Goal: Task Accomplishment & Management: Use online tool/utility

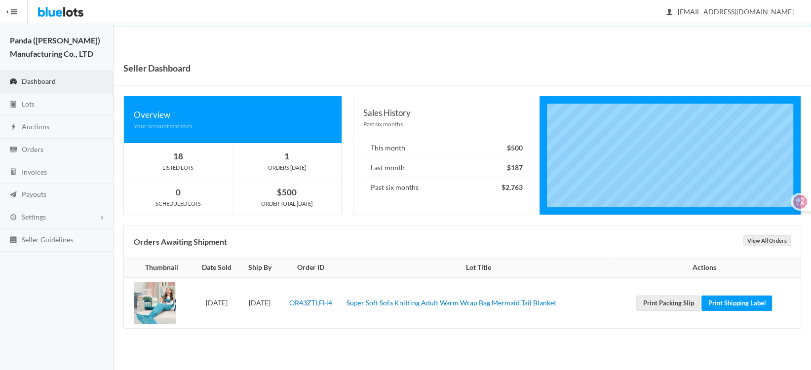
click at [415, 333] on div "Seller Dashboard Overview Your account statistics 18 LISTED LOTS 1 ORDERS [DATE…" at bounding box center [463, 200] width 698 height 298
click at [430, 323] on td "Super Soft Sofa Knitting Adult Warm Wrap Bag Mermaid Tail Blanket" at bounding box center [479, 303] width 272 height 50
click at [40, 105] on link "Lots" at bounding box center [57, 104] width 114 height 23
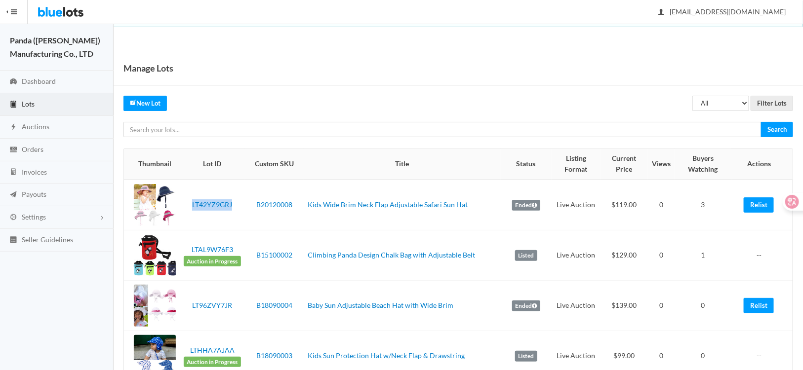
drag, startPoint x: 239, startPoint y: 212, endPoint x: 192, endPoint y: 212, distance: 47.4
click at [192, 212] on td "LT42YZ9GRJ" at bounding box center [212, 205] width 65 height 51
copy link "LT42YZ9GRJ"
click at [759, 205] on link "Relist" at bounding box center [758, 204] width 30 height 15
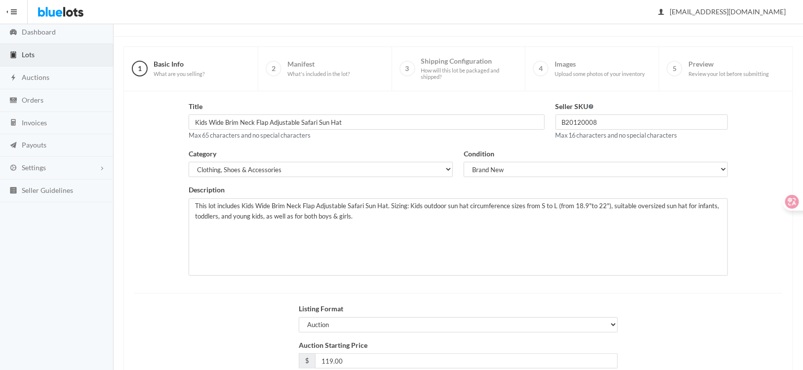
scroll to position [122, 0]
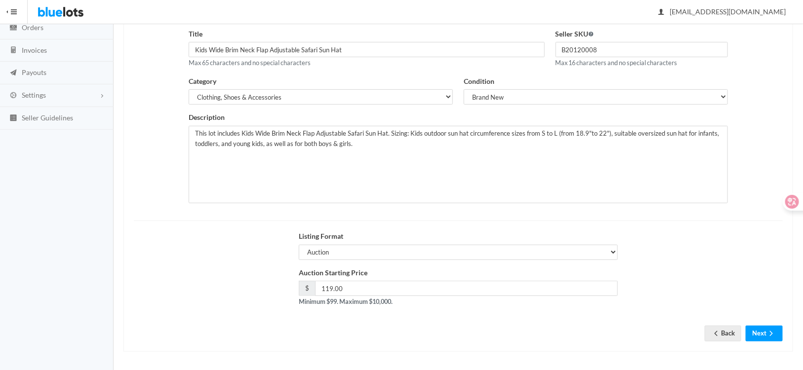
click at [770, 341] on div "Title Kids Wide Brim Neck Flap Adjustable Safari Sun Hat Max 65 characters and …" at bounding box center [457, 185] width 669 height 333
click at [763, 330] on button "Next" at bounding box center [763, 333] width 37 height 15
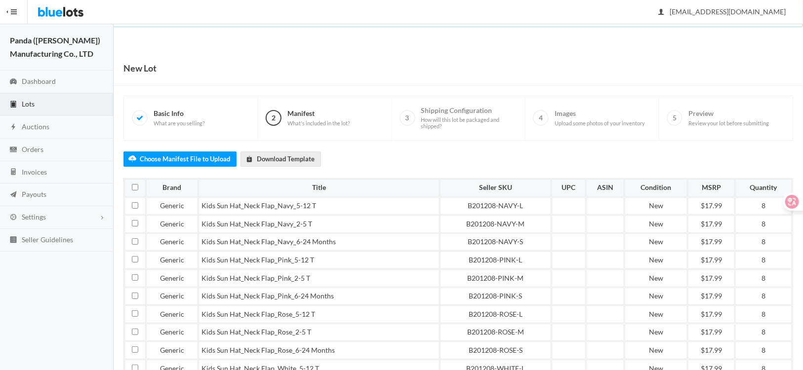
scroll to position [96, 0]
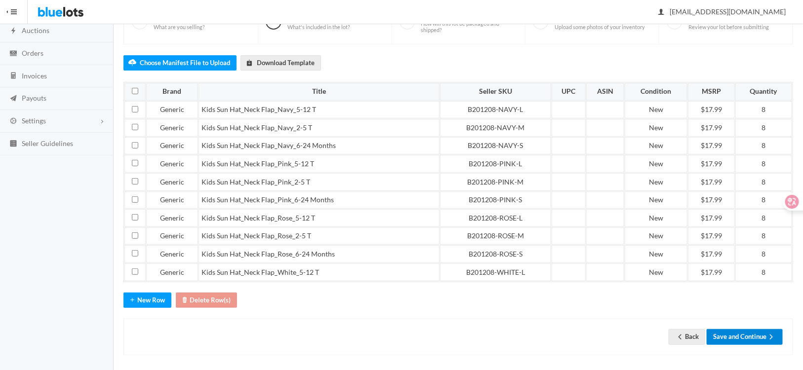
click at [748, 332] on button "Save and Continue" at bounding box center [744, 336] width 76 height 15
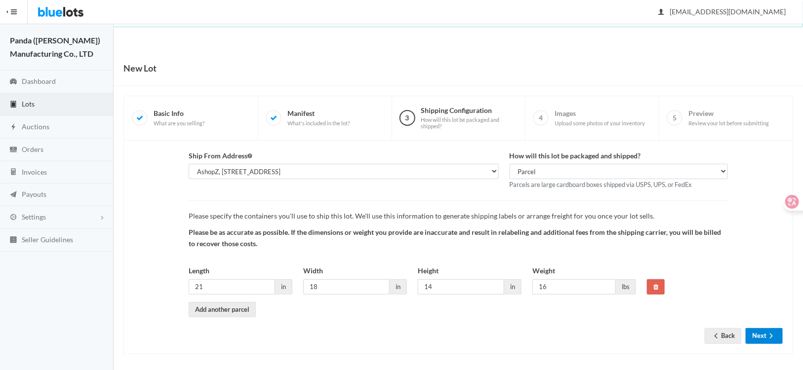
click at [757, 338] on button "Next" at bounding box center [763, 335] width 37 height 15
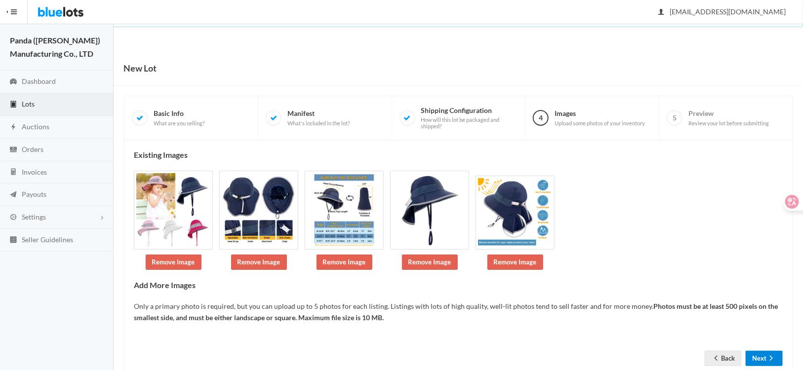
click at [758, 356] on button "Next" at bounding box center [763, 358] width 37 height 15
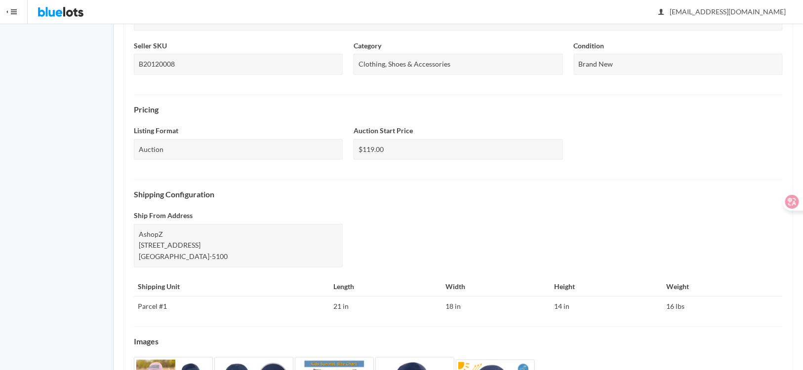
scroll to position [356, 0]
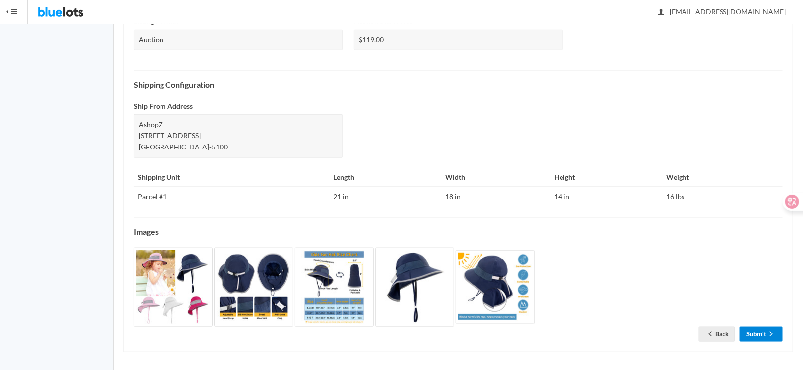
click at [747, 337] on link "Submit" at bounding box center [761, 334] width 43 height 15
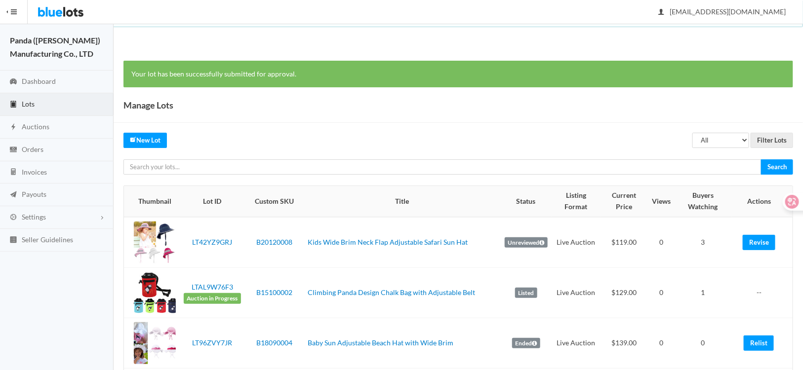
scroll to position [148, 0]
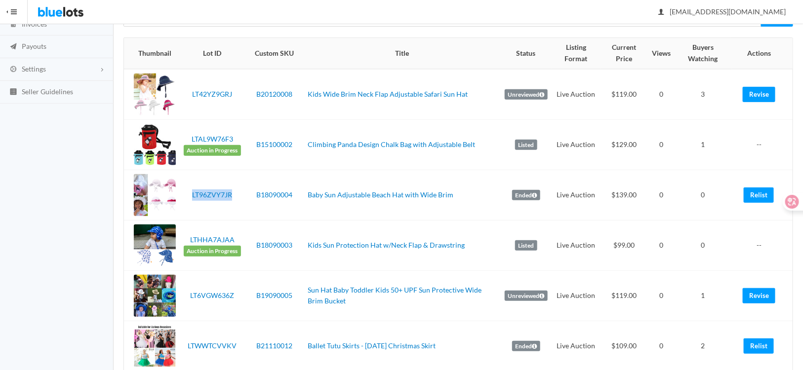
drag, startPoint x: 234, startPoint y: 200, endPoint x: 190, endPoint y: 201, distance: 44.4
click at [190, 201] on td "LT96ZVY7JR" at bounding box center [212, 195] width 65 height 50
copy link "LT96ZVY7JR"
drag, startPoint x: 752, startPoint y: 195, endPoint x: 448, endPoint y: 30, distance: 345.7
click at [752, 195] on link "Relist" at bounding box center [758, 195] width 30 height 15
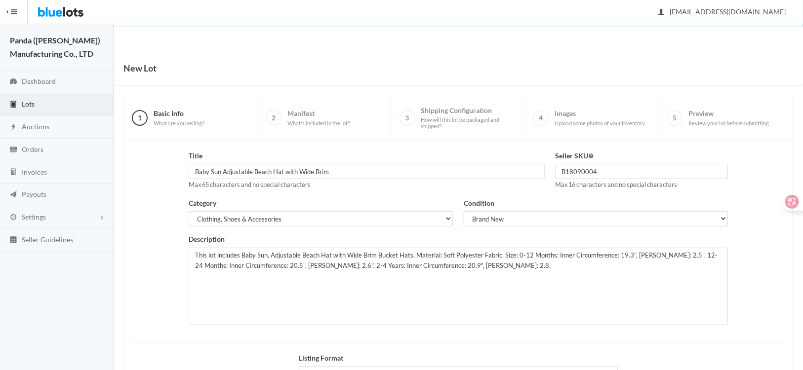
scroll to position [122, 0]
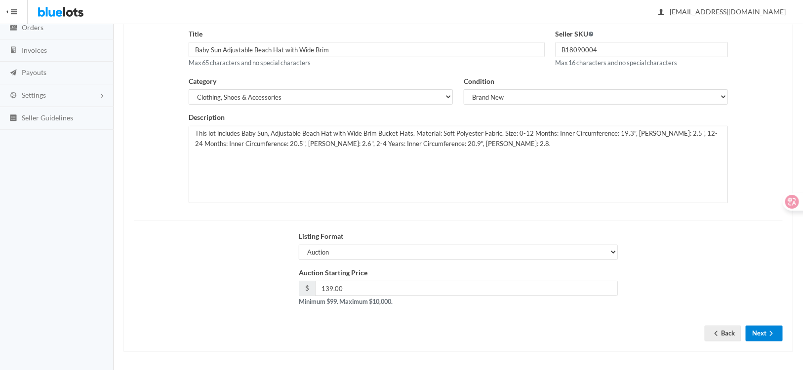
click at [776, 338] on button "Next" at bounding box center [763, 333] width 37 height 15
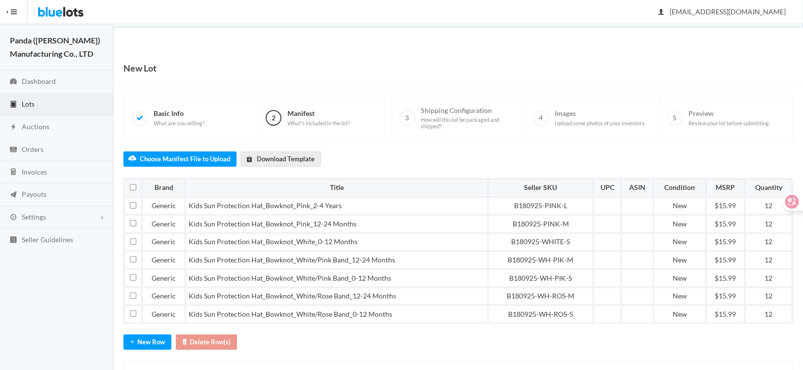
scroll to position [43, 0]
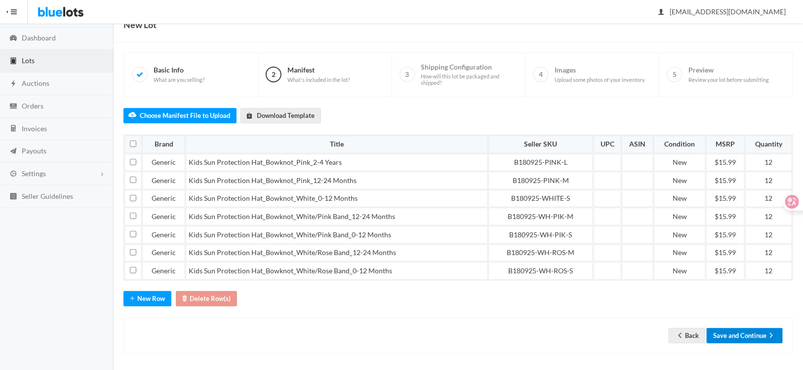
click at [745, 335] on button "Save and Continue" at bounding box center [744, 335] width 76 height 15
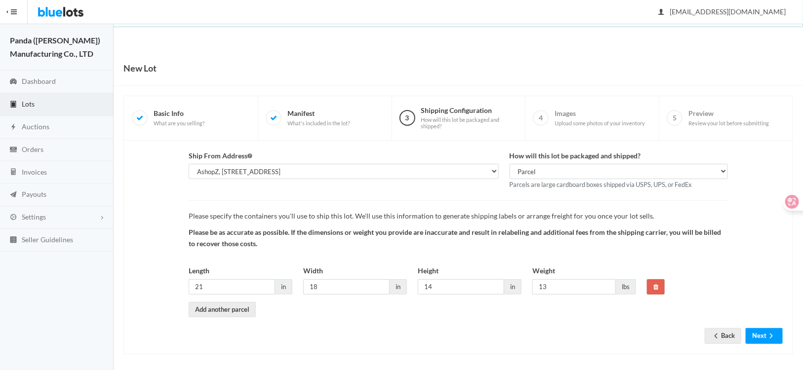
scroll to position [2, 0]
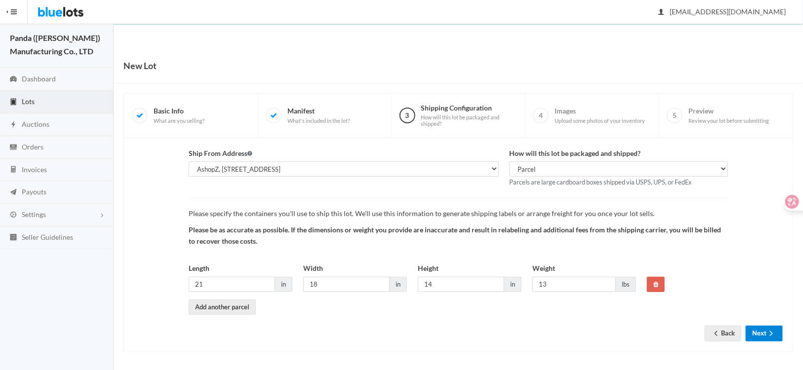
click at [746, 330] on button "Next" at bounding box center [763, 333] width 37 height 15
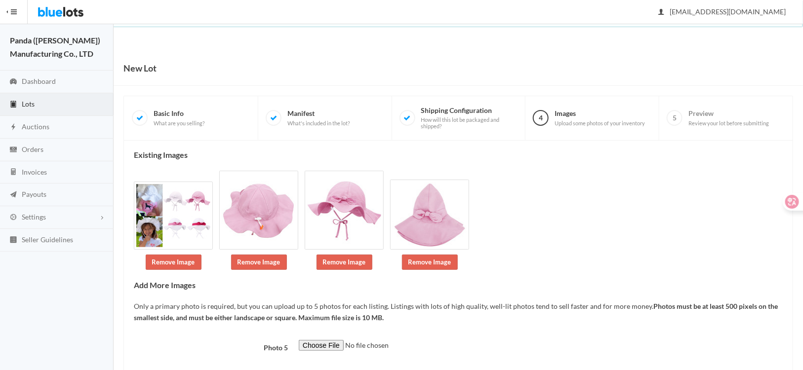
click p "Only a primary photo is required, but you can upload up to 5 photos for each li…"
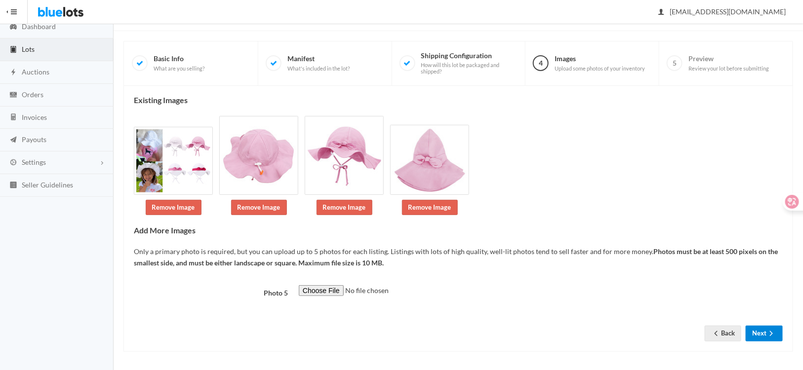
click button "Next"
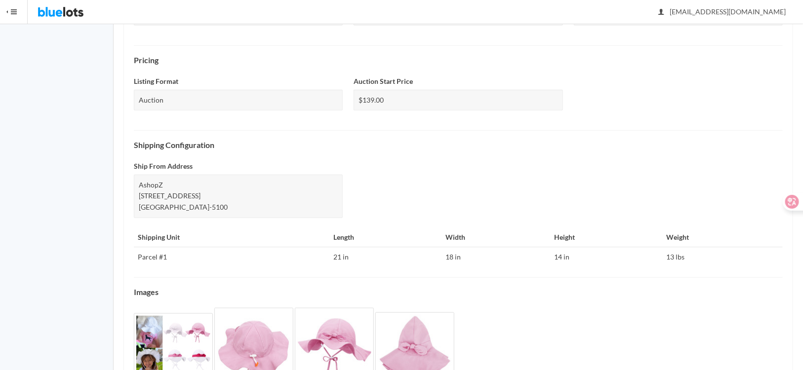
scroll to position [356, 0]
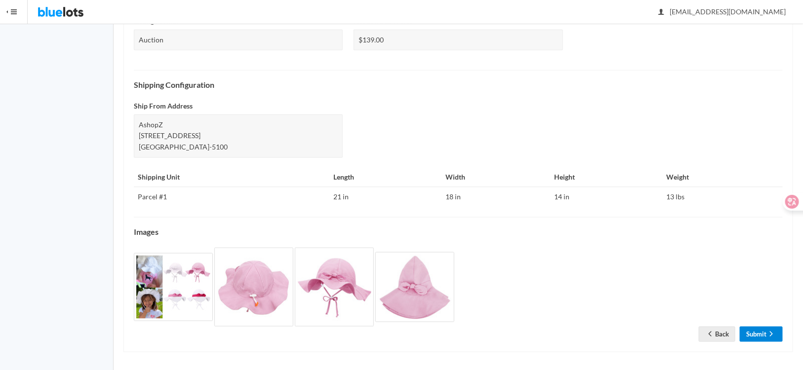
drag, startPoint x: 751, startPoint y: 335, endPoint x: 372, endPoint y: 347, distance: 379.3
click at [751, 335] on link "Submit" at bounding box center [761, 334] width 43 height 15
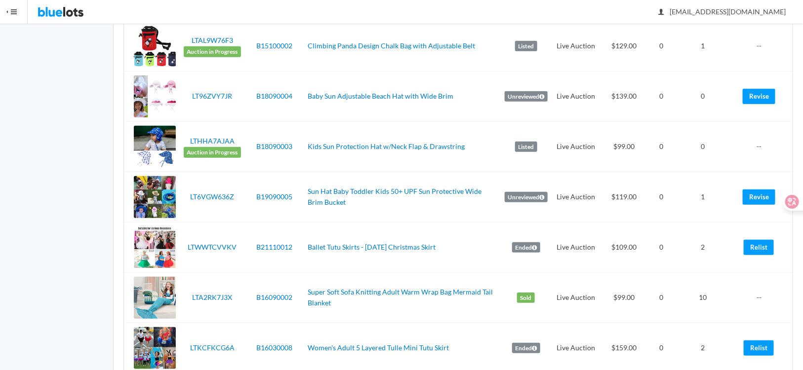
scroll to position [296, 0]
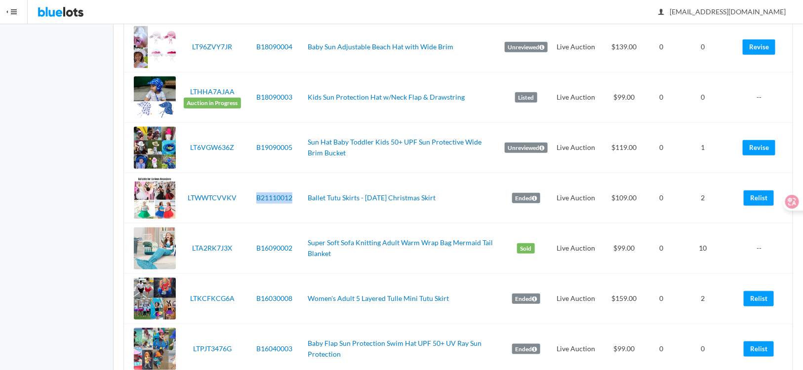
drag, startPoint x: 293, startPoint y: 204, endPoint x: 253, endPoint y: 207, distance: 40.6
click at [254, 207] on td "B21110012" at bounding box center [274, 198] width 59 height 50
click at [233, 213] on td "LTWWTCVVKV" at bounding box center [212, 198] width 65 height 50
drag, startPoint x: 239, startPoint y: 206, endPoint x: 190, endPoint y: 204, distance: 49.9
click at [190, 204] on td "LTWWTCVVKV" at bounding box center [212, 198] width 65 height 50
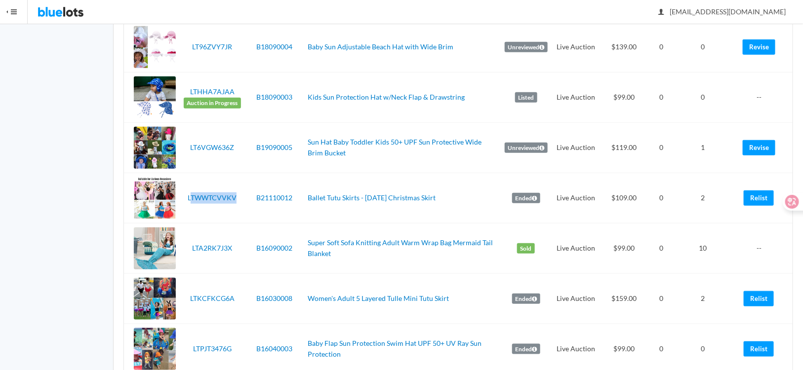
click at [230, 217] on td "LTWWTCVVKV" at bounding box center [212, 198] width 65 height 50
drag, startPoint x: 221, startPoint y: 207, endPoint x: 182, endPoint y: 206, distance: 38.5
click at [182, 206] on td "LTWWTCVVKV" at bounding box center [212, 198] width 65 height 50
copy link "LTWWTCVVKV"
drag, startPoint x: 758, startPoint y: 199, endPoint x: 446, endPoint y: 30, distance: 354.6
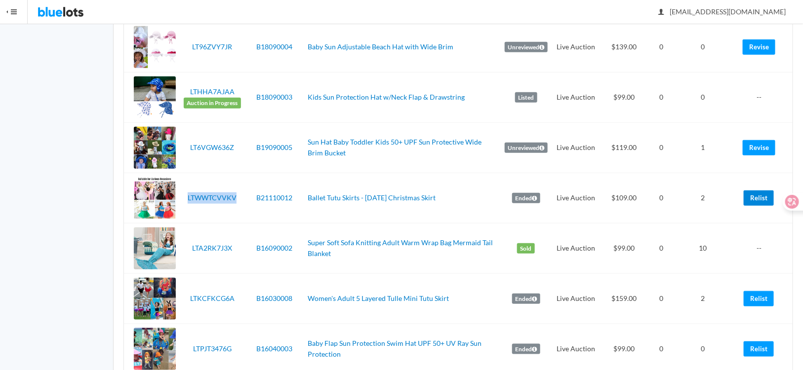
click at [758, 199] on link "Relist" at bounding box center [758, 198] width 30 height 15
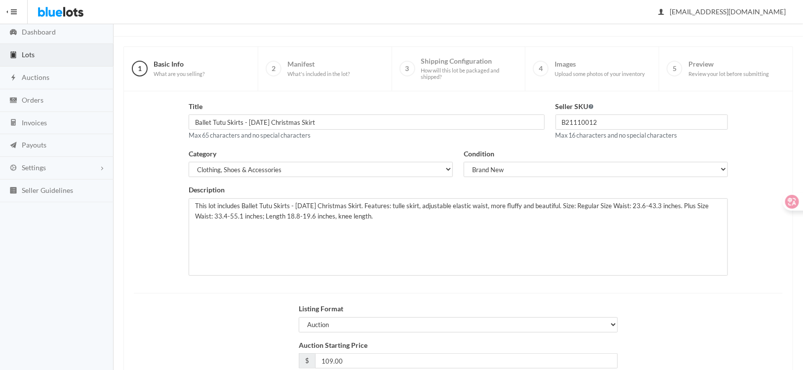
scroll to position [122, 0]
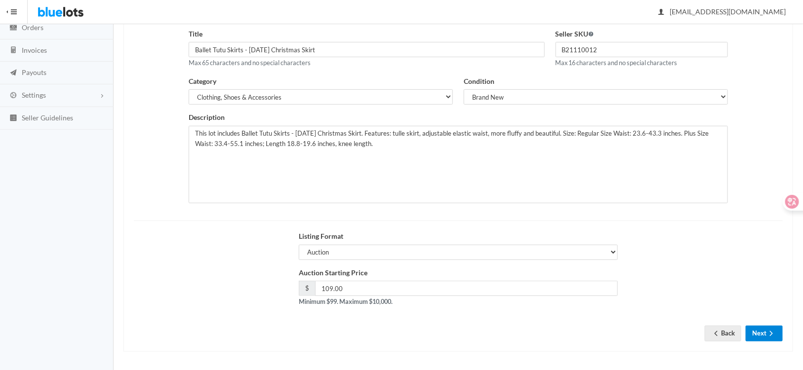
click at [763, 335] on button "Next" at bounding box center [763, 333] width 37 height 15
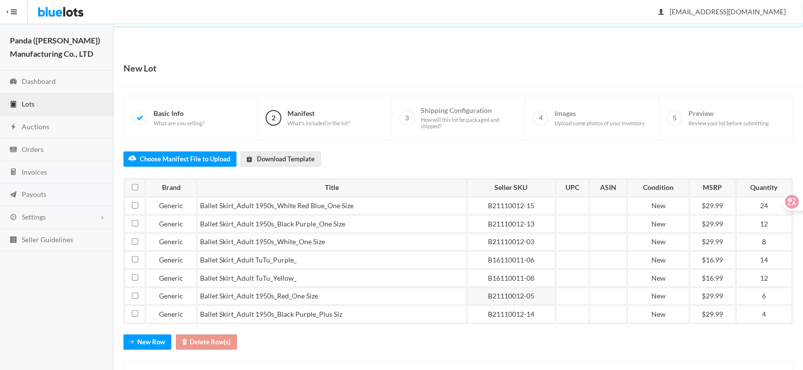
scroll to position [43, 0]
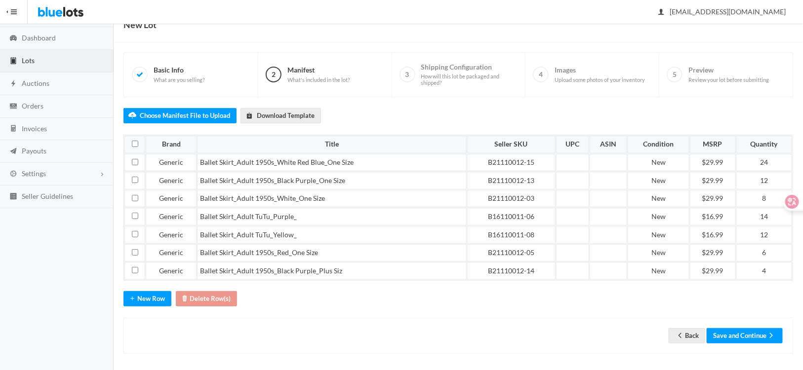
click at [448, 318] on div "Back Save and Continue" at bounding box center [457, 336] width 669 height 36
drag, startPoint x: 769, startPoint y: 162, endPoint x: 738, endPoint y: 162, distance: 30.6
click at [738, 162] on td "24" at bounding box center [764, 163] width 56 height 18
drag, startPoint x: 770, startPoint y: 163, endPoint x: 735, endPoint y: 156, distance: 36.3
click at [736, 156] on td "50" at bounding box center [764, 163] width 56 height 18
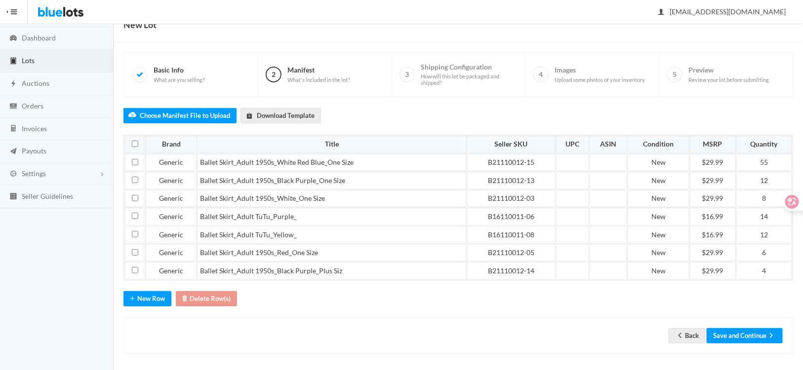
drag, startPoint x: 362, startPoint y: 326, endPoint x: 374, endPoint y: 317, distance: 15.2
click at [363, 328] on div "Back Save and Continue" at bounding box center [458, 335] width 649 height 15
drag, startPoint x: 776, startPoint y: 174, endPoint x: 744, endPoint y: 174, distance: 31.6
click at [744, 174] on td "12" at bounding box center [764, 181] width 56 height 18
click at [496, 291] on div "Choose Manifest File to Upload Download Template Brand Title Seller SKU UPC ASI…" at bounding box center [457, 225] width 669 height 257
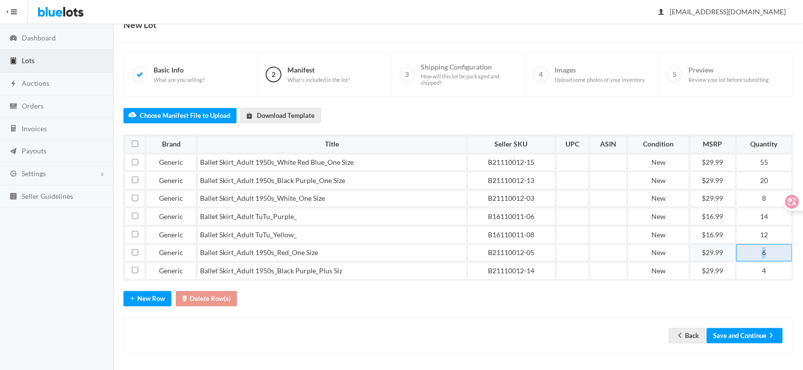
drag, startPoint x: 768, startPoint y: 251, endPoint x: 732, endPoint y: 245, distance: 36.1
click at [732, 245] on tr "Generic Ballet Skirt_Adult 1950s_Red_One Size B21110012-05 New $29.99 6" at bounding box center [457, 253] width 667 height 18
click at [447, 350] on div "Back Save and Continue" at bounding box center [457, 336] width 669 height 36
click at [308, 334] on div "Back Save and Continue" at bounding box center [458, 335] width 649 height 15
click at [479, 294] on div "Choose Manifest File to Upload Download Template Brand Title Seller SKU UPC ASI…" at bounding box center [457, 225] width 669 height 257
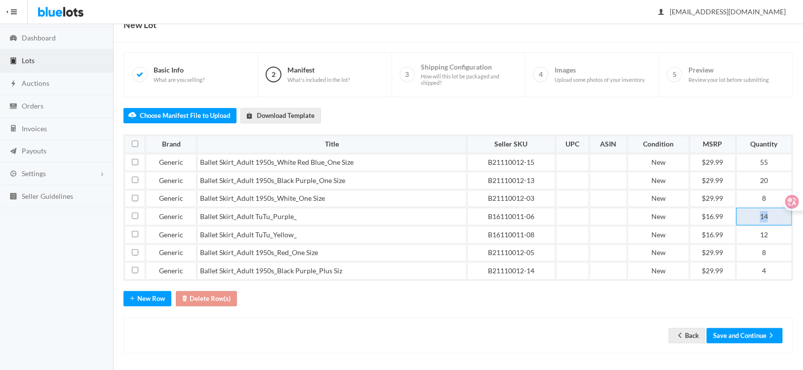
drag, startPoint x: 772, startPoint y: 215, endPoint x: 747, endPoint y: 213, distance: 24.8
click at [747, 213] on td "14" at bounding box center [764, 217] width 56 height 18
click at [486, 334] on div "Back Save and Continue" at bounding box center [458, 335] width 649 height 15
drag, startPoint x: 770, startPoint y: 214, endPoint x: 732, endPoint y: 203, distance: 39.5
click at [733, 203] on tbody "Generic Ballet Skirt_Adult 1950s_White Red Blue_One Size B21110012-15 New $29.9…" at bounding box center [457, 217] width 667 height 126
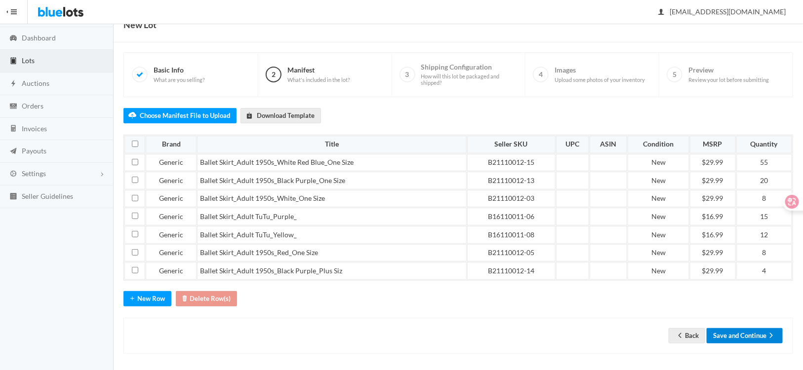
click at [758, 336] on button "Save and Continue" at bounding box center [744, 335] width 76 height 15
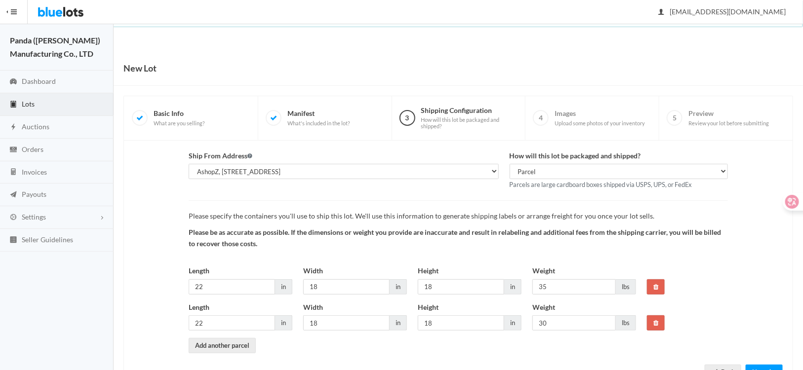
scroll to position [39, 0]
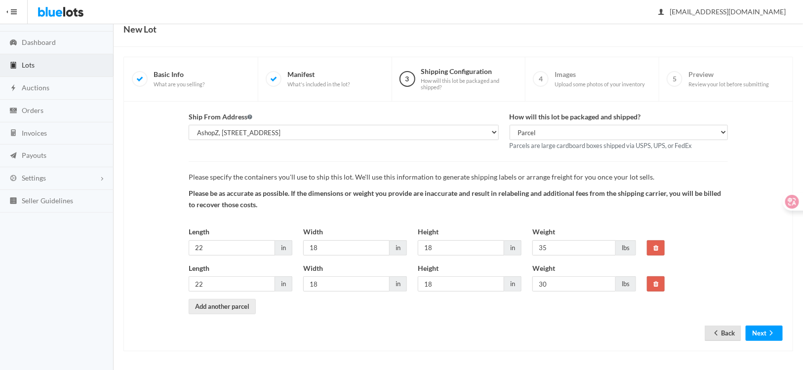
click at [723, 332] on link "Back" at bounding box center [722, 333] width 37 height 15
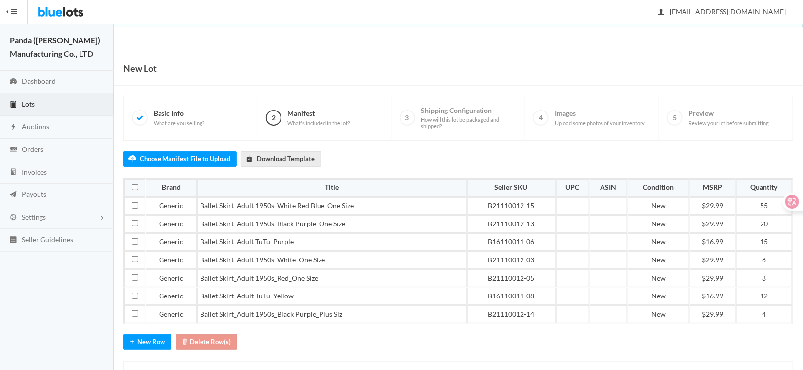
scroll to position [43, 0]
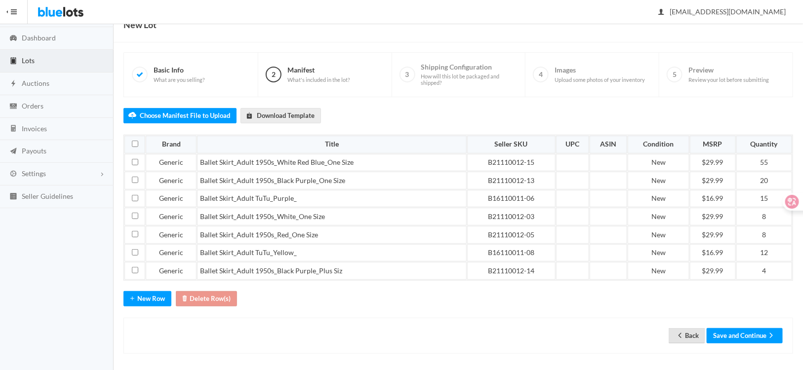
click at [680, 332] on icon "arrow back" at bounding box center [680, 336] width 10 height 8
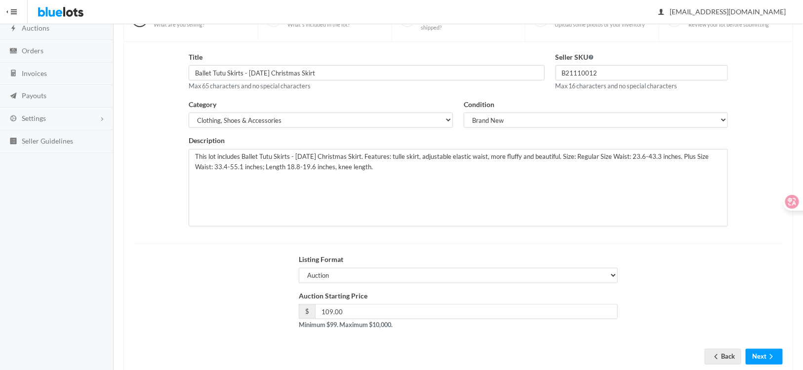
scroll to position [122, 0]
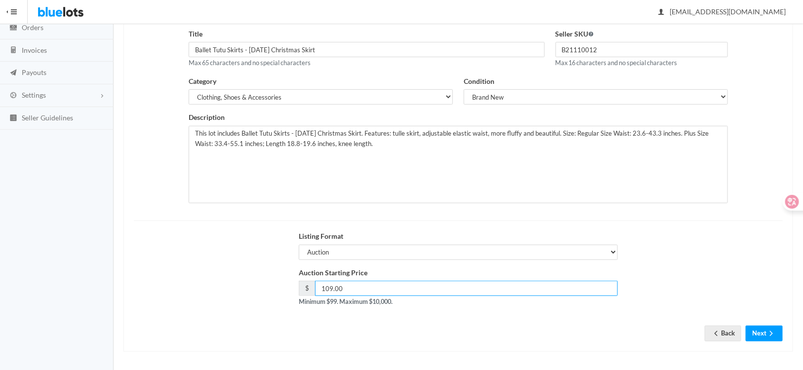
click at [328, 288] on input "109.00" at bounding box center [466, 288] width 303 height 15
type input "129.00"
click at [767, 326] on button "Next" at bounding box center [763, 333] width 37 height 15
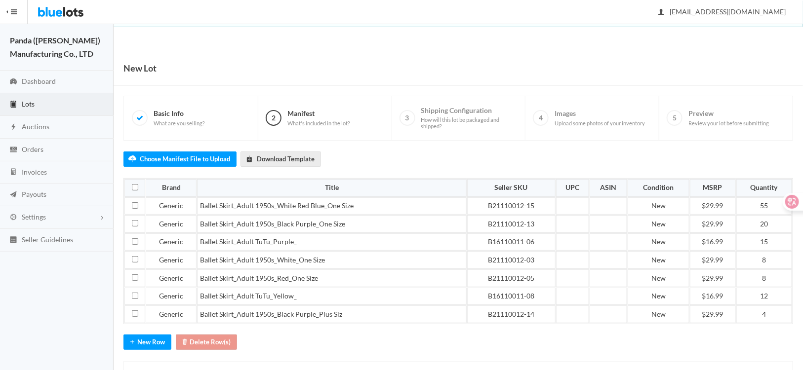
scroll to position [43, 0]
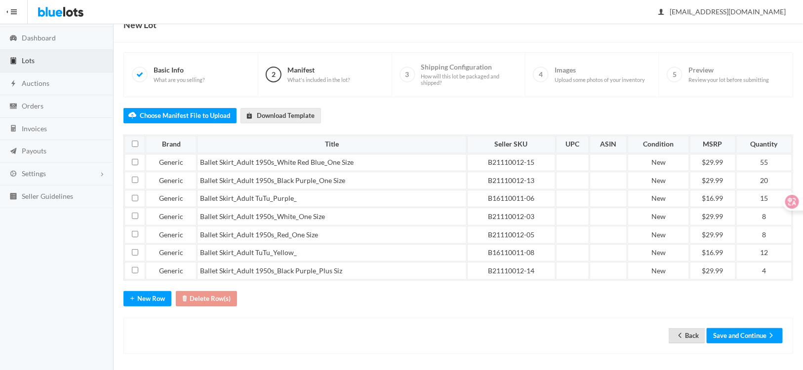
click at [690, 332] on link "Back" at bounding box center [686, 335] width 37 height 15
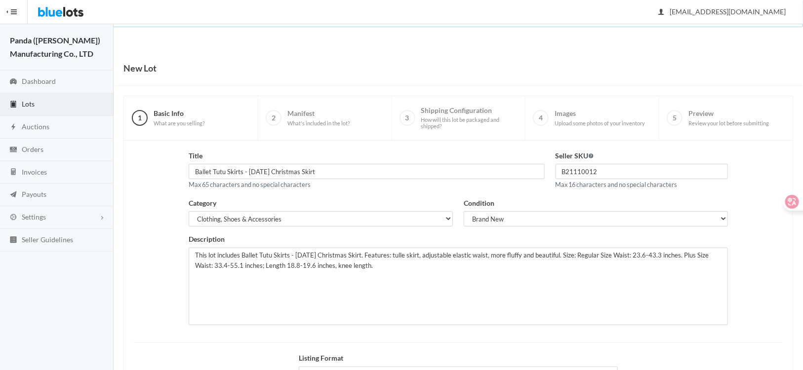
scroll to position [122, 0]
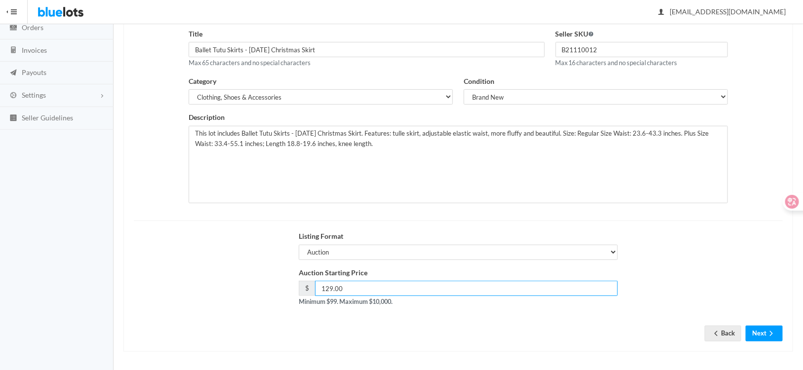
click at [329, 287] on input "129.00" at bounding box center [466, 288] width 303 height 15
type input "139.00"
click at [763, 336] on button "Next" at bounding box center [763, 333] width 37 height 15
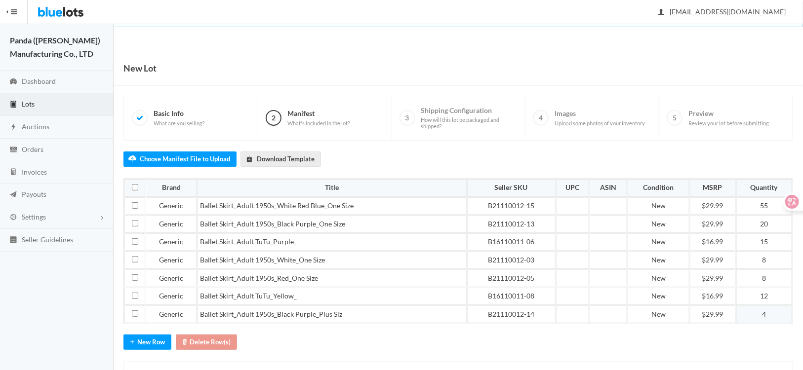
scroll to position [43, 0]
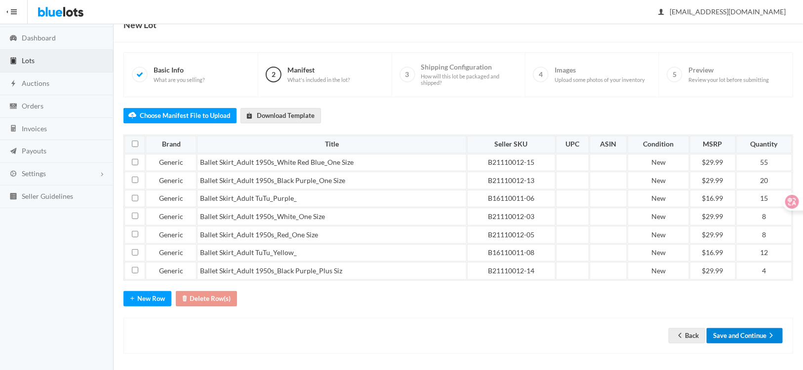
click at [749, 332] on button "Save and Continue" at bounding box center [744, 335] width 76 height 15
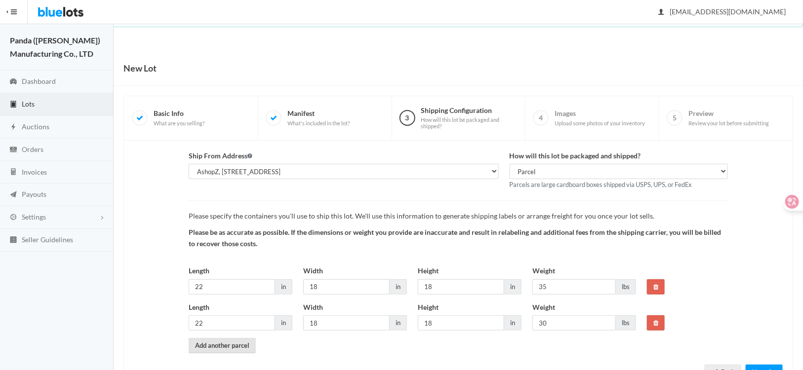
click at [234, 347] on link "Add another parcel" at bounding box center [222, 345] width 67 height 15
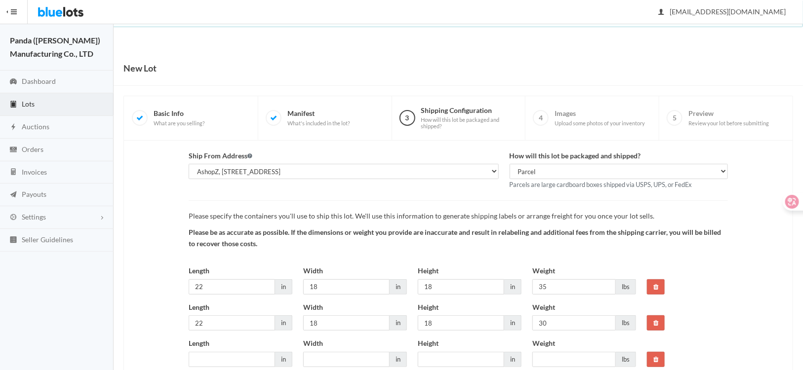
scroll to position [76, 0]
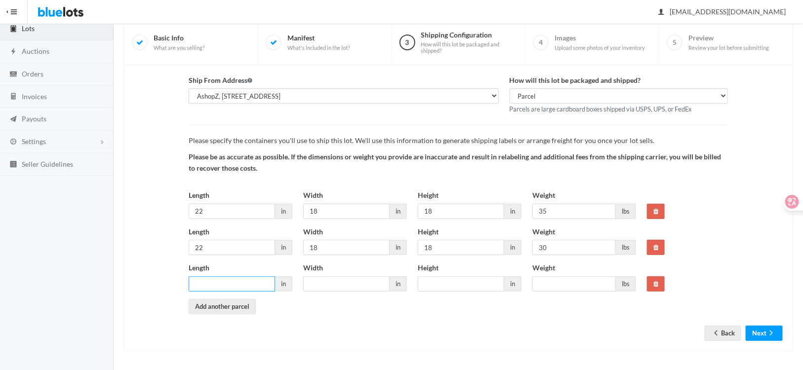
click at [215, 283] on input "Length" at bounding box center [232, 283] width 86 height 15
click at [214, 288] on input "Length" at bounding box center [232, 283] width 86 height 15
type input "22"
click at [347, 291] on div "Width in" at bounding box center [355, 281] width 115 height 37
click at [346, 282] on input "Width" at bounding box center [346, 283] width 86 height 15
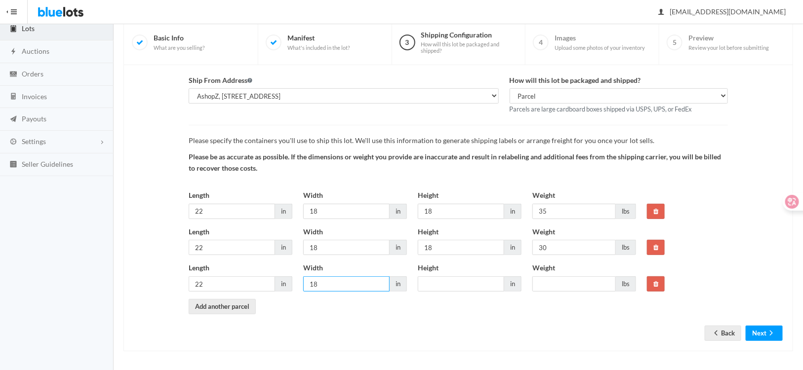
type input "18"
click at [451, 279] on input "Height" at bounding box center [461, 283] width 86 height 15
type input "18"
click at [559, 277] on input "Weight" at bounding box center [573, 283] width 83 height 15
type input "30"
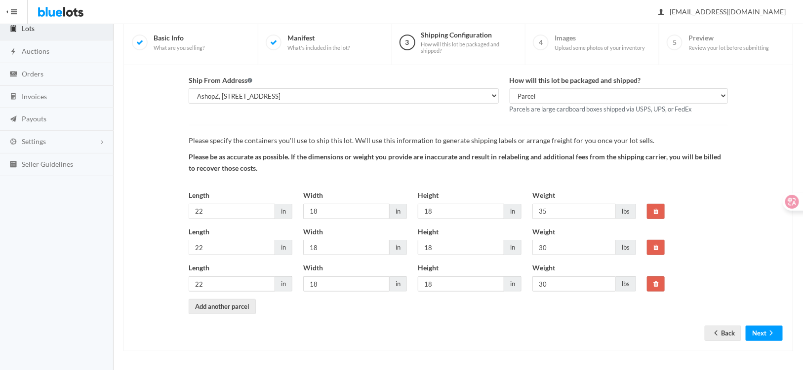
drag, startPoint x: 570, startPoint y: 323, endPoint x: 568, endPoint y: 290, distance: 33.6
click at [570, 323] on form "Ship From Address AshopZ, 801 W Walnut St Ste 18, Compton, CA, 90220-5100 How w…" at bounding box center [458, 200] width 649 height 251
drag, startPoint x: 550, startPoint y: 211, endPoint x: 541, endPoint y: 246, distance: 36.8
click at [510, 199] on div "Length 22 in Width 18 in Height 18 in Weight 3 lbs" at bounding box center [412, 208] width 458 height 37
drag, startPoint x: 550, startPoint y: 211, endPoint x: 507, endPoint y: 209, distance: 43.5
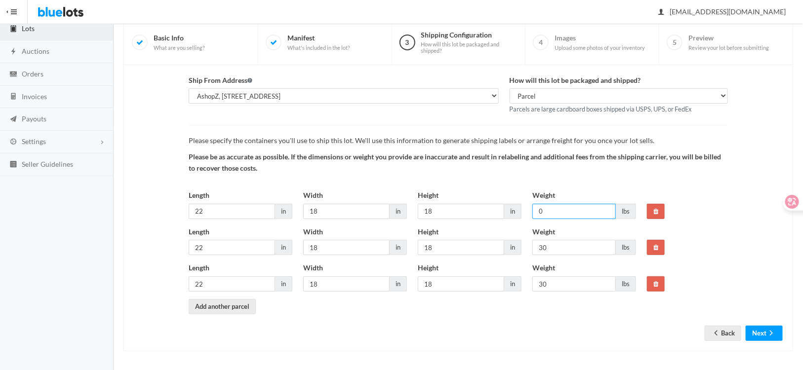
click at [507, 209] on div "Length 22 in Width 18 in Height 18 in Weight 0 lbs" at bounding box center [412, 208] width 458 height 37
click at [573, 331] on div "Ship From Address AshopZ, 801 W Walnut St Ste 18, Compton, CA, 90220-5100 How w…" at bounding box center [458, 208] width 649 height 266
click at [550, 208] on input "30" at bounding box center [573, 211] width 83 height 15
type input "35"
click at [750, 329] on button "Next" at bounding box center [763, 333] width 37 height 15
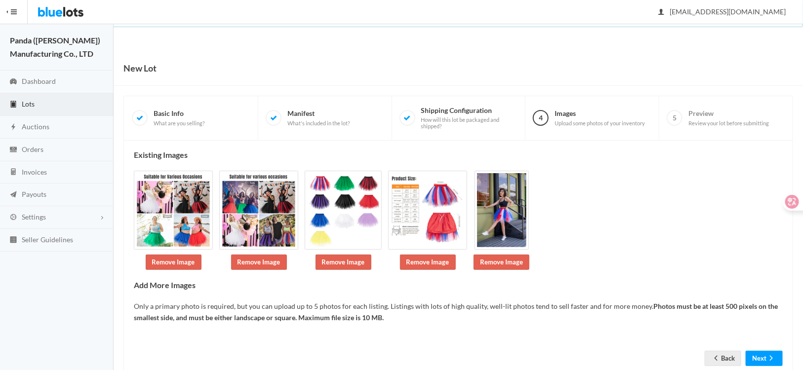
scroll to position [26, 0]
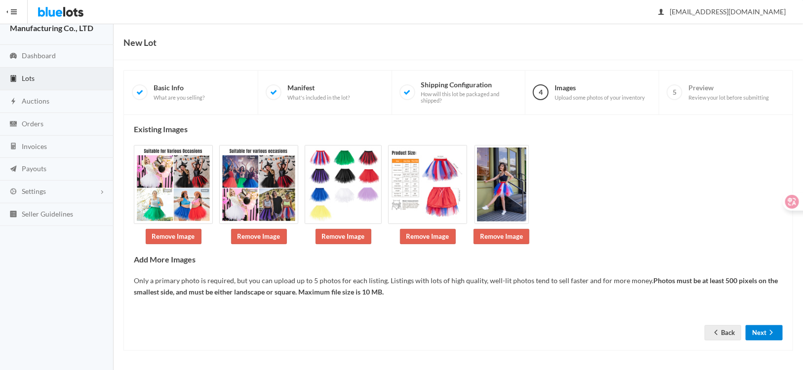
click at [760, 331] on button "Next" at bounding box center [763, 332] width 37 height 15
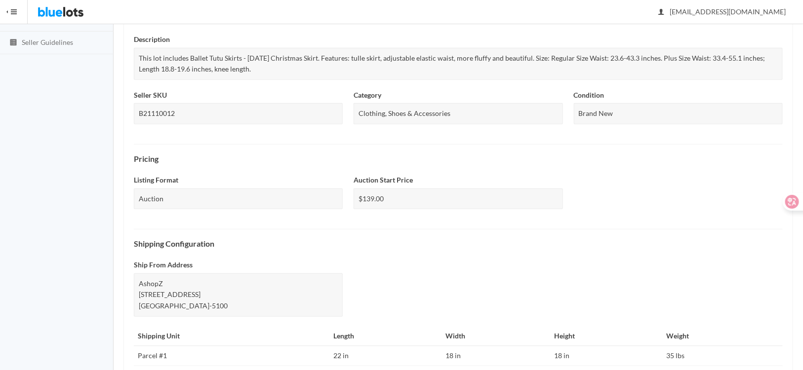
scroll to position [395, 0]
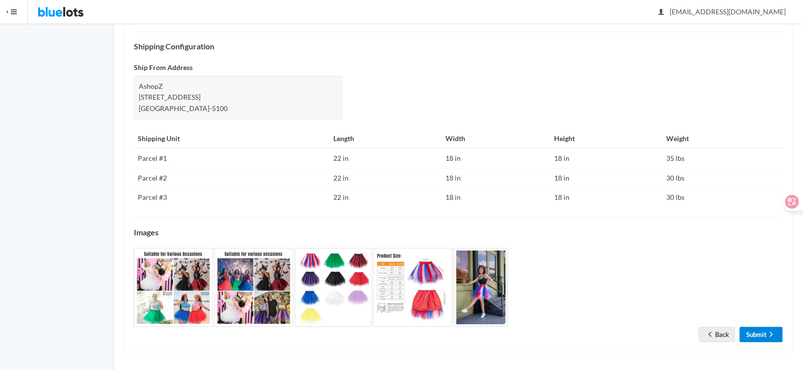
click at [766, 334] on link "Submit" at bounding box center [761, 334] width 43 height 15
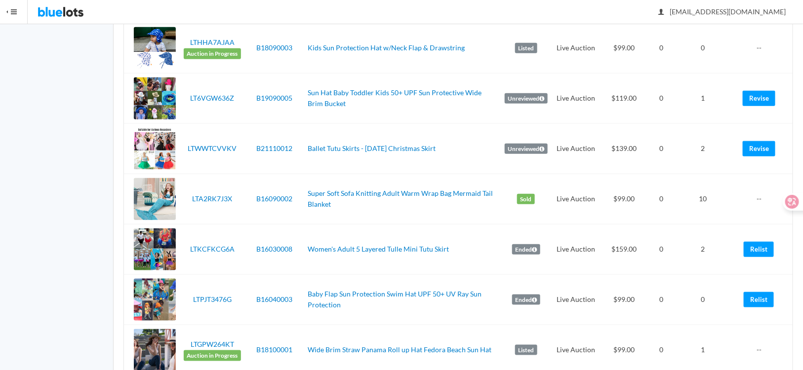
scroll to position [494, 0]
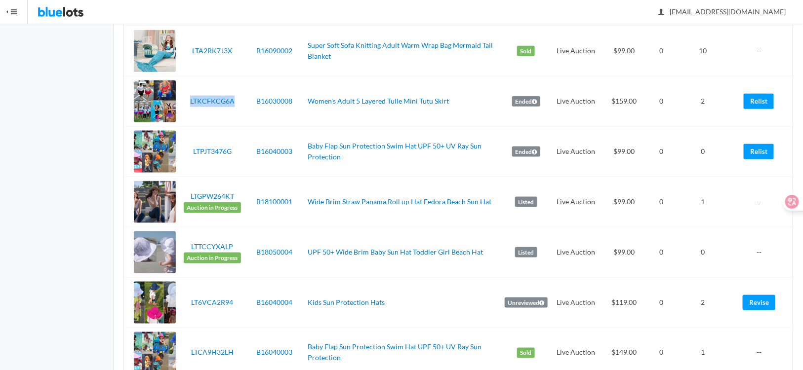
drag, startPoint x: 239, startPoint y: 112, endPoint x: 177, endPoint y: 109, distance: 62.8
click at [177, 109] on tr "LTKCFKCG6A B16030008 Women's Adult 5 Layered Tulle Mini Tutu Skirt Ended Live A…" at bounding box center [458, 101] width 668 height 50
copy tr "LTKCFKCG6A"
click at [774, 100] on td "Relist" at bounding box center [761, 101] width 61 height 50
drag, startPoint x: 759, startPoint y: 97, endPoint x: 464, endPoint y: 24, distance: 304.5
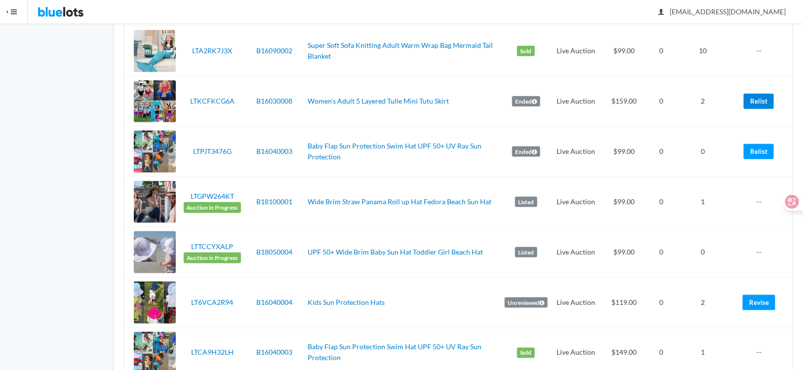
click at [759, 97] on link "Relist" at bounding box center [758, 101] width 30 height 15
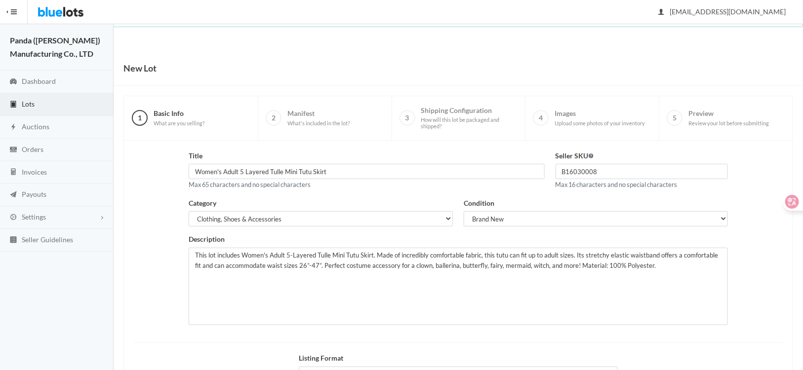
scroll to position [99, 0]
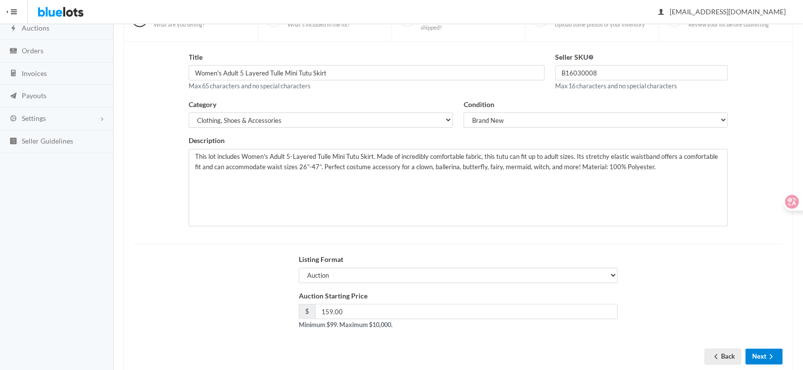
click at [767, 354] on icon "arrow forward" at bounding box center [771, 357] width 10 height 8
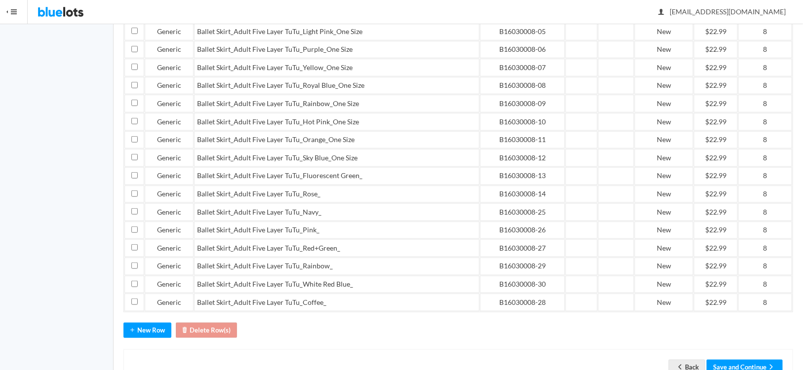
scroll to position [247, 0]
click at [753, 360] on button "Save and Continue" at bounding box center [744, 367] width 76 height 15
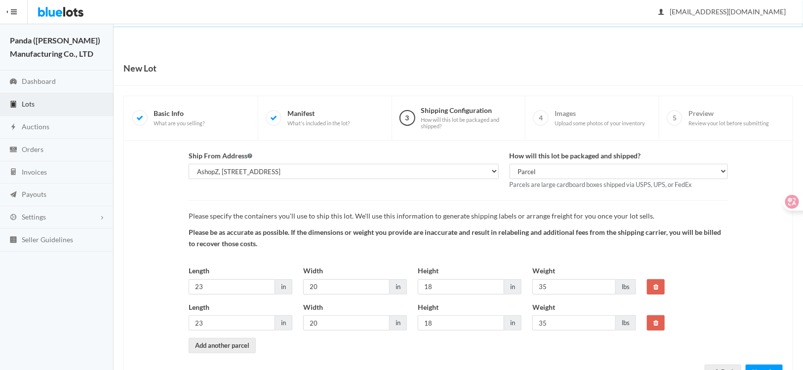
scroll to position [39, 0]
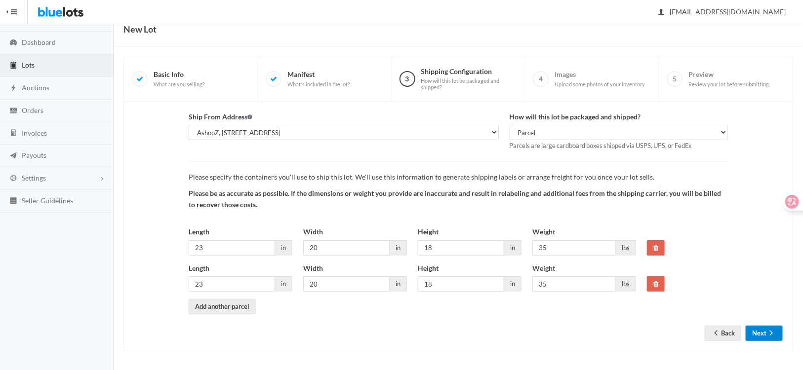
click at [770, 332] on icon "arrow forward" at bounding box center [771, 333] width 10 height 8
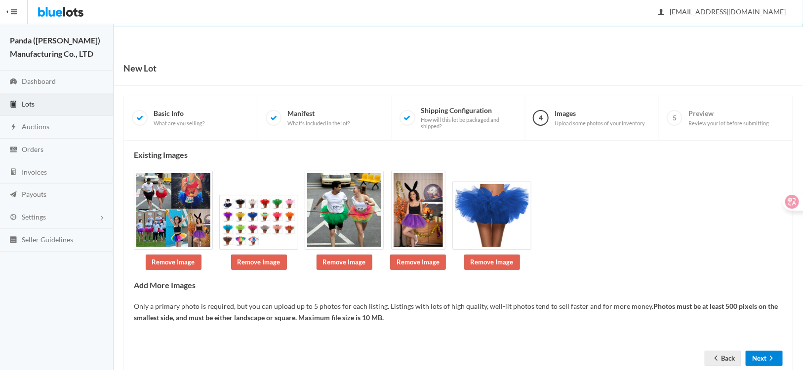
scroll to position [26, 0]
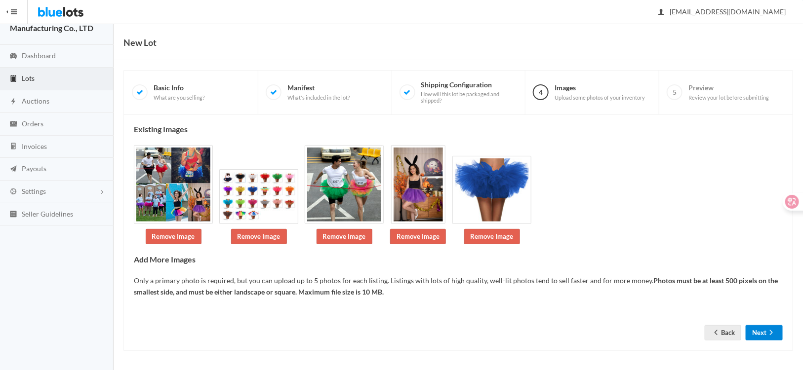
drag, startPoint x: 764, startPoint y: 335, endPoint x: 749, endPoint y: 330, distance: 15.5
click at [764, 334] on button "Next" at bounding box center [763, 332] width 37 height 15
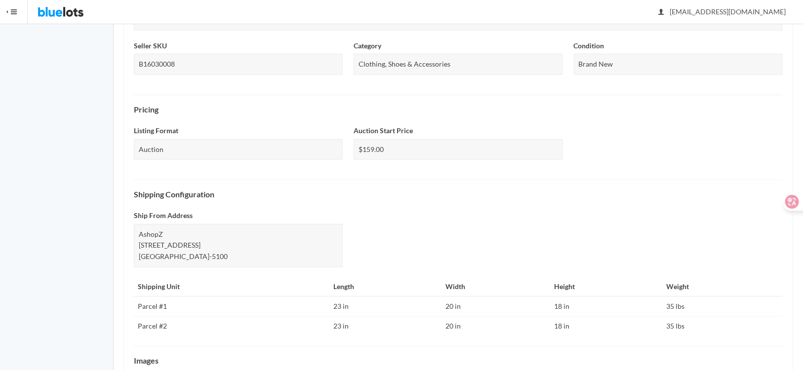
scroll to position [376, 0]
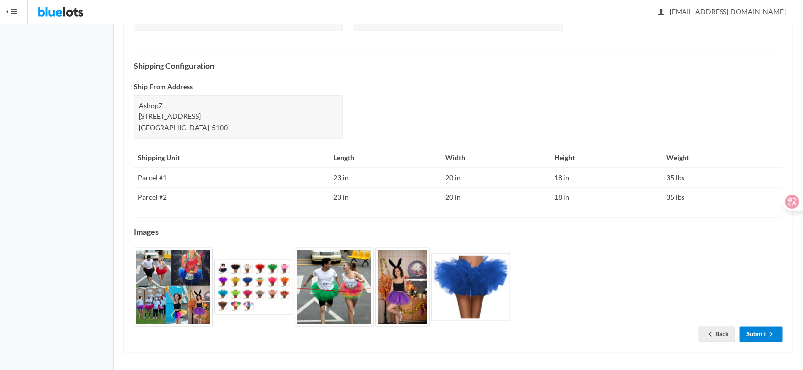
drag, startPoint x: 763, startPoint y: 335, endPoint x: 757, endPoint y: 335, distance: 5.9
click at [763, 335] on link "Submit" at bounding box center [761, 334] width 43 height 15
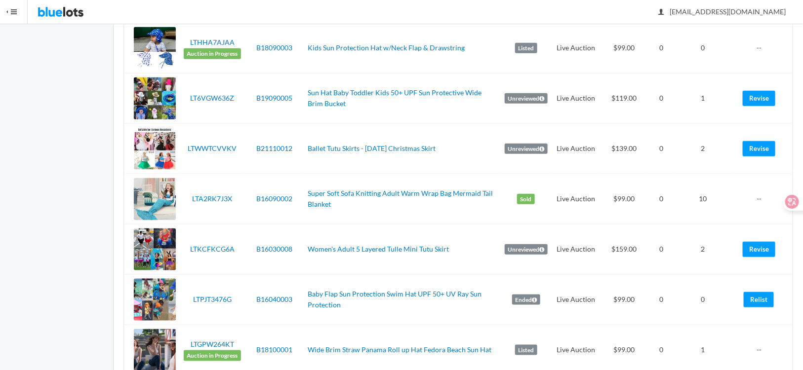
scroll to position [494, 0]
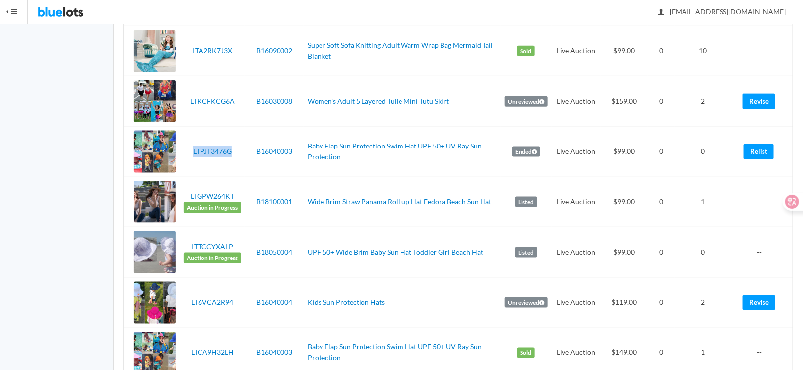
drag, startPoint x: 236, startPoint y: 158, endPoint x: 191, endPoint y: 157, distance: 44.9
click at [191, 157] on td "LTPJT3476G" at bounding box center [212, 151] width 65 height 50
copy link "LTPJT3476G"
click at [759, 147] on link "Relist" at bounding box center [758, 151] width 30 height 15
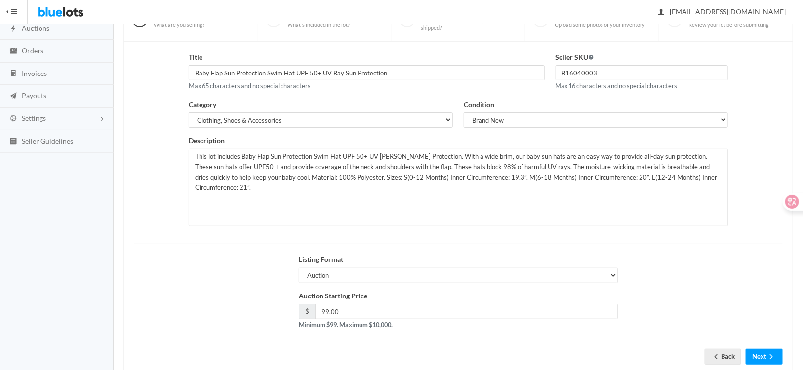
scroll to position [122, 0]
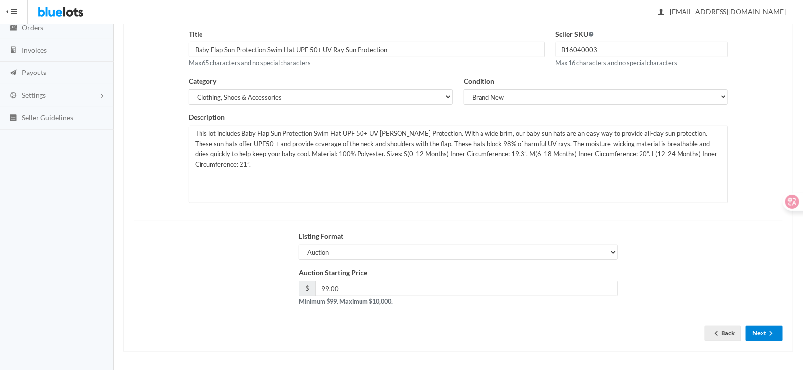
click at [764, 332] on button "Next" at bounding box center [763, 333] width 37 height 15
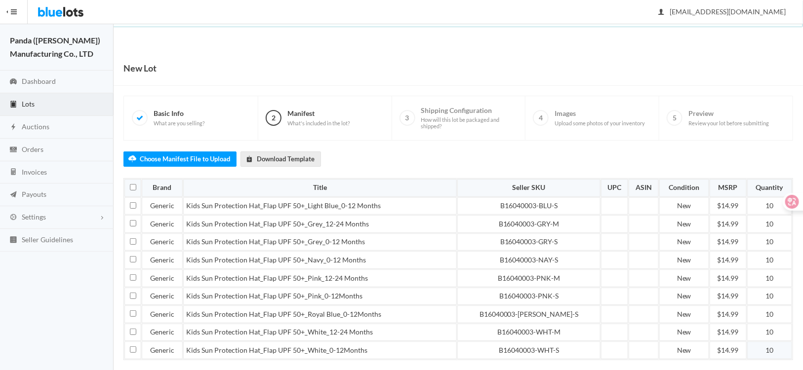
scroll to position [49, 0]
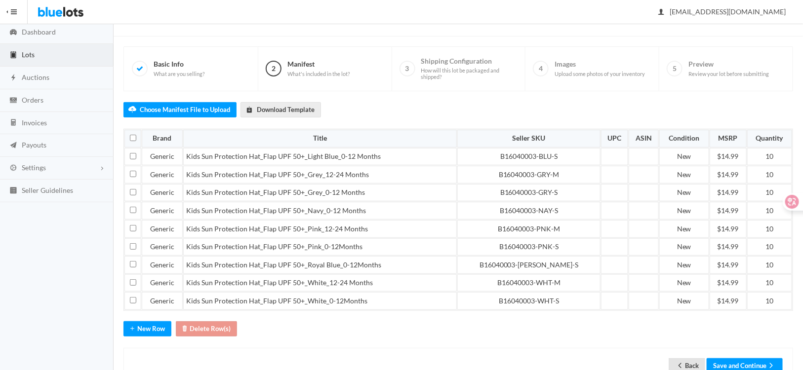
click at [693, 360] on link "Back" at bounding box center [686, 365] width 37 height 15
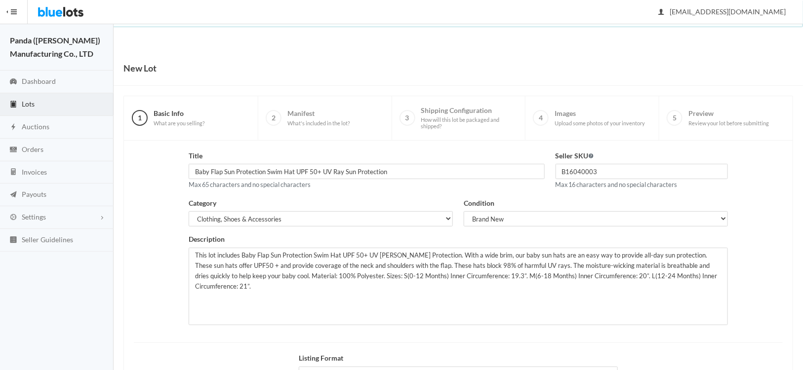
scroll to position [122, 0]
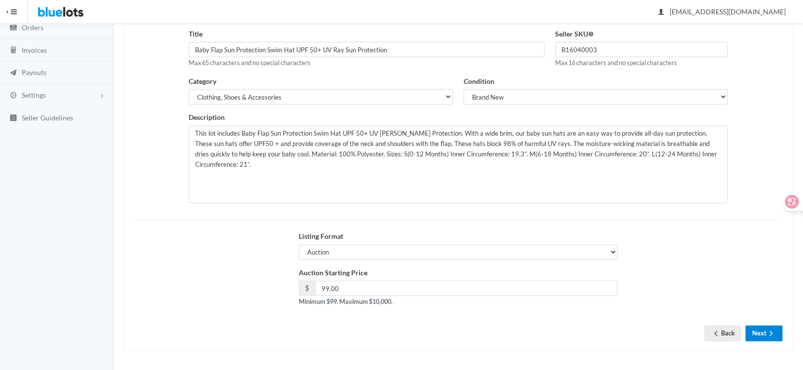
click at [766, 334] on button "Next" at bounding box center [763, 333] width 37 height 15
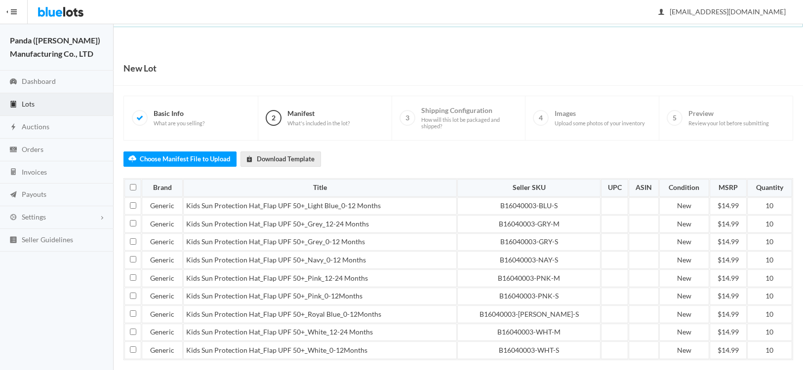
scroll to position [78, 0]
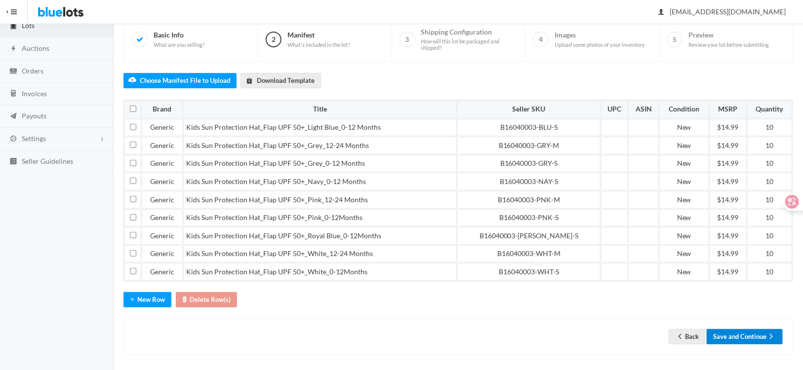
click at [766, 334] on button "Save and Continue" at bounding box center [744, 336] width 76 height 15
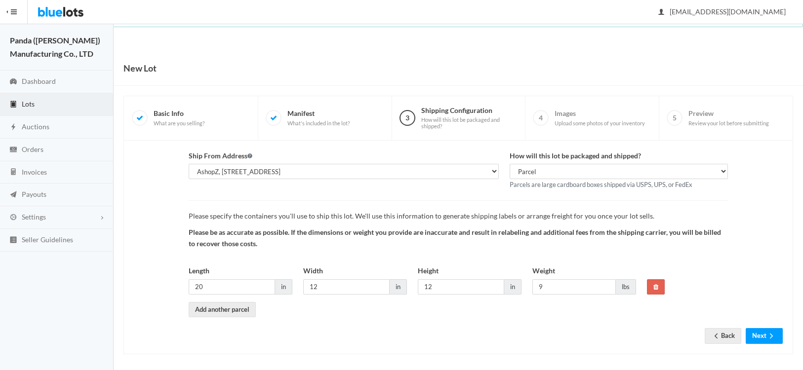
scroll to position [2, 0]
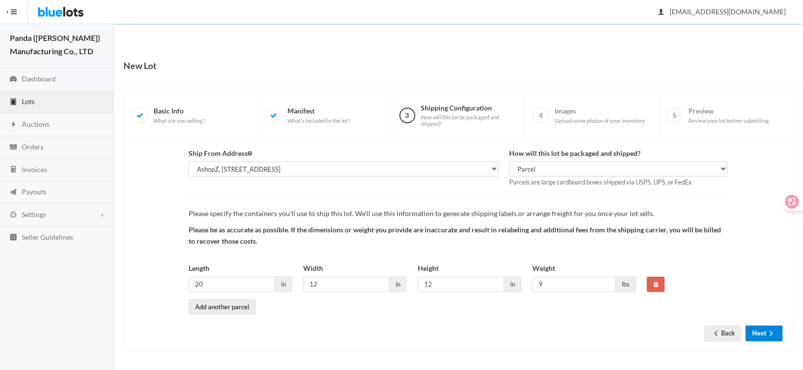
click at [766, 334] on button "Next" at bounding box center [763, 333] width 37 height 15
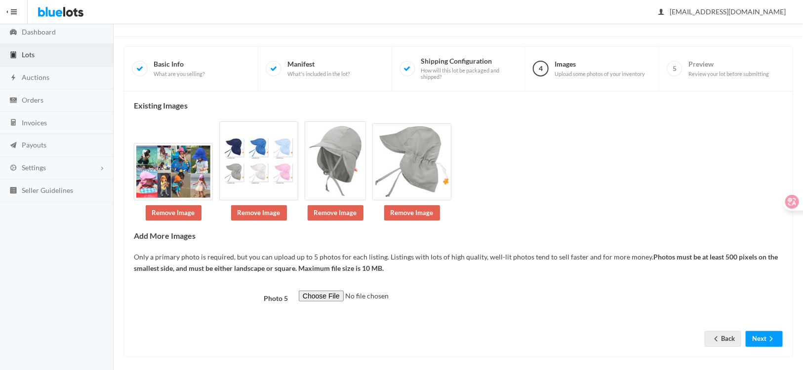
scroll to position [55, 0]
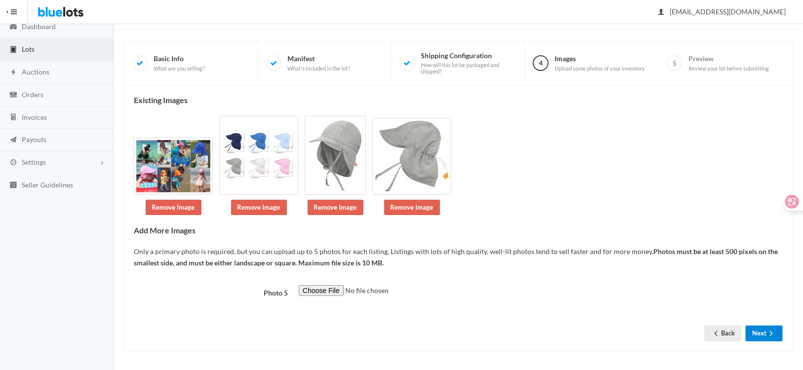
click at [766, 335] on button "Next" at bounding box center [763, 333] width 37 height 15
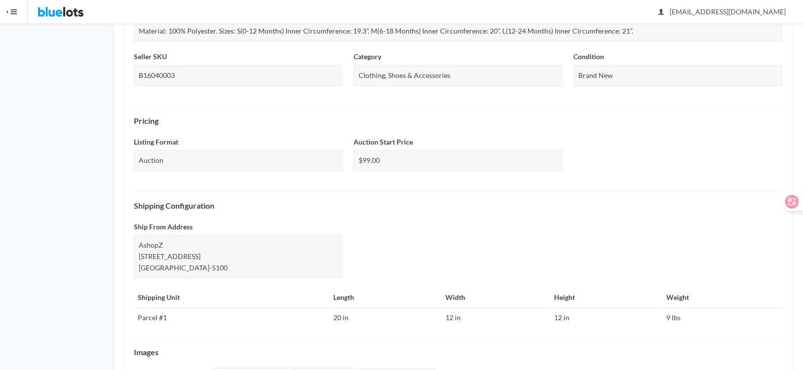
scroll to position [368, 0]
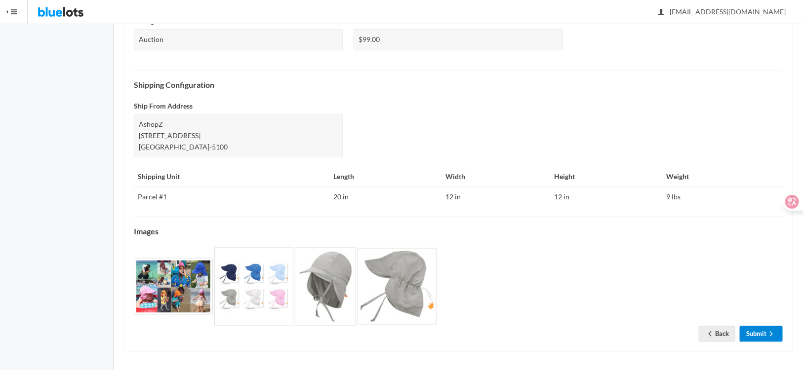
click at [759, 330] on link "Submit" at bounding box center [761, 333] width 43 height 15
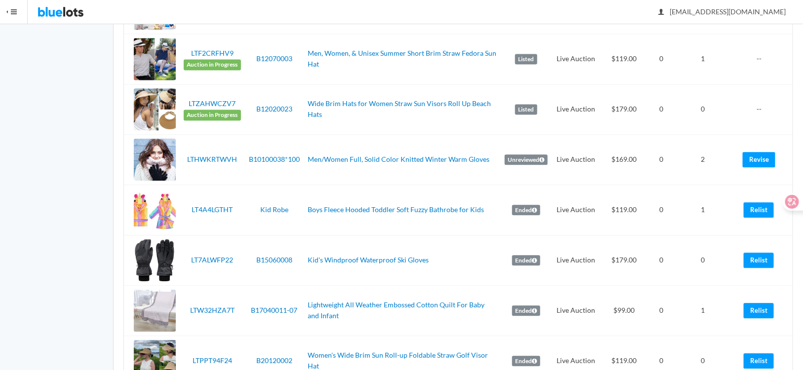
scroll to position [691, 0]
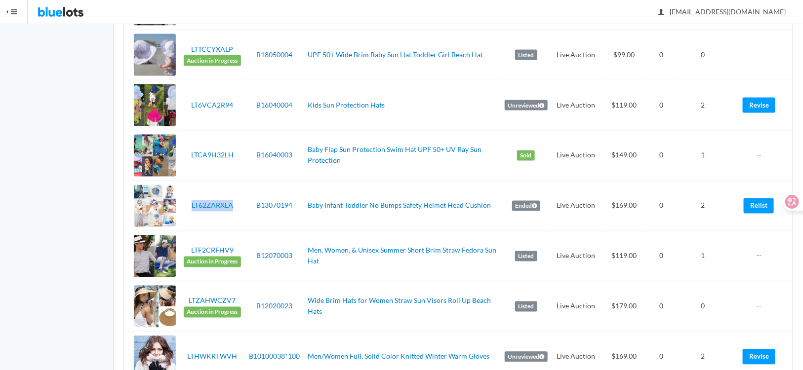
drag, startPoint x: 236, startPoint y: 213, endPoint x: 190, endPoint y: 212, distance: 46.9
click at [190, 212] on td "LT62ZARXLA" at bounding box center [212, 206] width 65 height 50
copy link "LT62ZARXLA"
click at [758, 209] on link "Relist" at bounding box center [758, 205] width 30 height 15
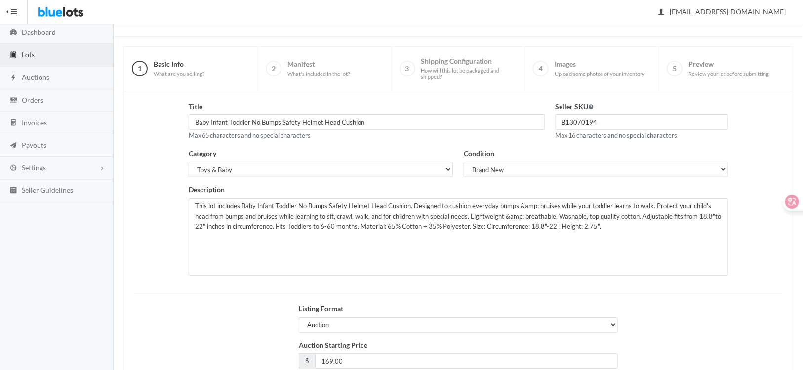
scroll to position [122, 0]
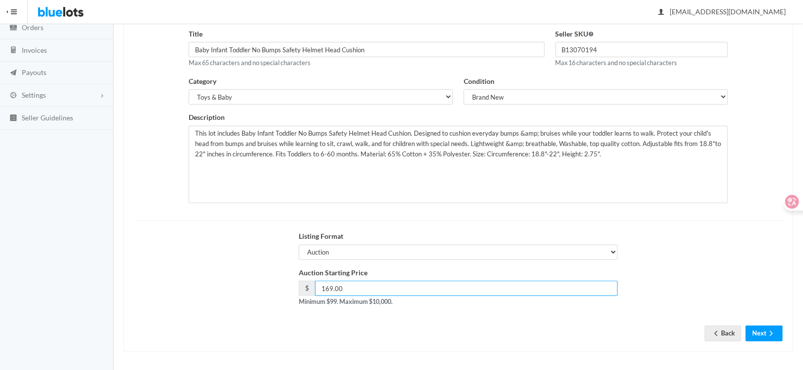
click at [328, 285] on input "169.00" at bounding box center [466, 288] width 303 height 15
type input "119.00"
click at [761, 334] on button "Next" at bounding box center [763, 333] width 37 height 15
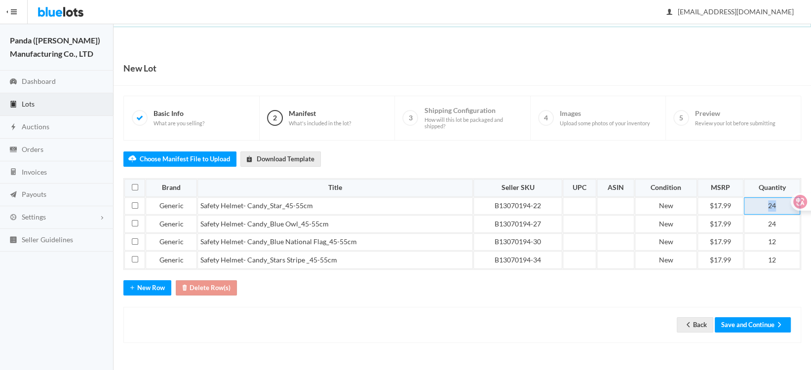
drag, startPoint x: 775, startPoint y: 202, endPoint x: 673, endPoint y: 190, distance: 102.5
click at [673, 190] on table "Brand Title Seller SKU UPC ASIN Condition MSRP Quantity Generic Safety Helmet- …" at bounding box center [462, 224] width 678 height 92
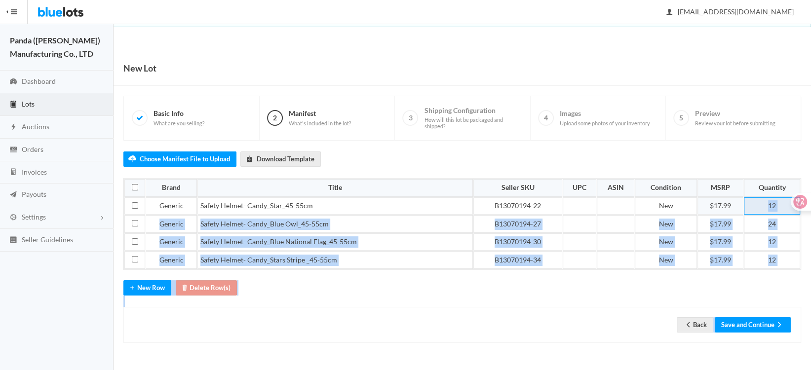
drag, startPoint x: 778, startPoint y: 204, endPoint x: 739, endPoint y: 196, distance: 39.3
click at [739, 196] on html "Bluelots is for sale. If you are interested in purchasing the business, please …" at bounding box center [405, 185] width 811 height 370
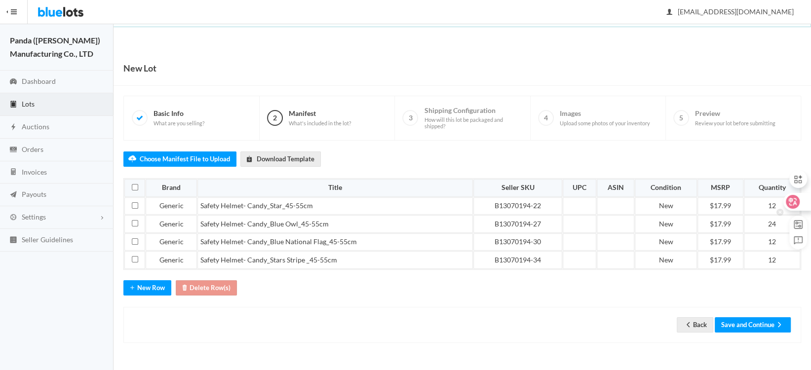
click at [785, 215] on div at bounding box center [794, 207] width 35 height 84
click at [759, 201] on td "12" at bounding box center [772, 206] width 56 height 18
drag, startPoint x: 763, startPoint y: 203, endPoint x: 778, endPoint y: 206, distance: 15.5
click at [778, 206] on html "Bluelots is for sale. If you are interested in purchasing the business, please …" at bounding box center [405, 185] width 811 height 370
copy td "12"
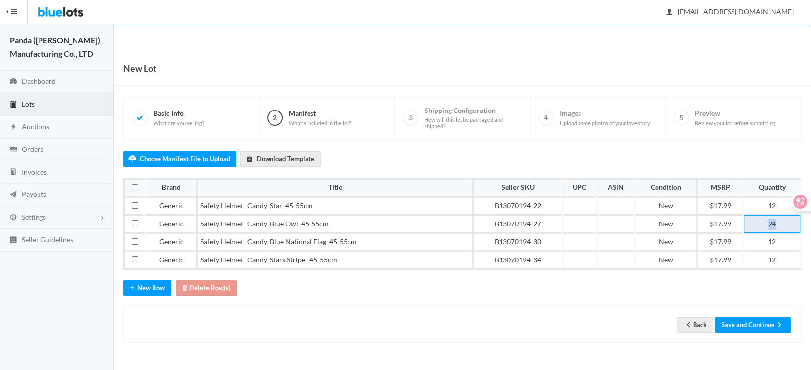
drag, startPoint x: 760, startPoint y: 222, endPoint x: 774, endPoint y: 223, distance: 14.4
click at [774, 223] on td "24" at bounding box center [772, 224] width 56 height 18
paste td
click at [770, 322] on button "Save and Continue" at bounding box center [753, 324] width 76 height 15
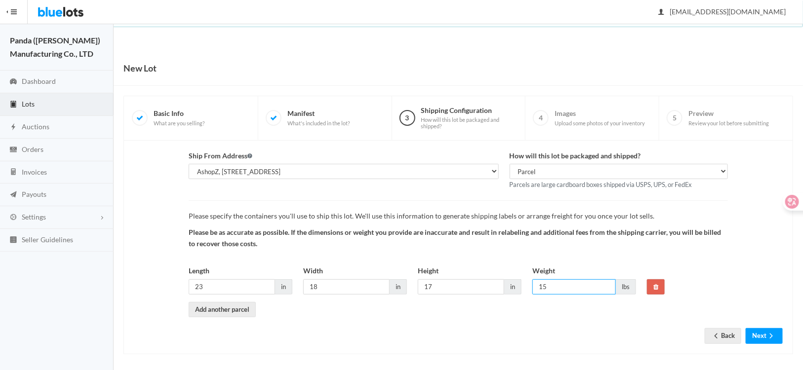
drag, startPoint x: 550, startPoint y: 286, endPoint x: 500, endPoint y: 282, distance: 50.5
click at [501, 282] on div "Length 23 in Width 18 in Height 17 in Weight 15 lbs" at bounding box center [412, 284] width 458 height 37
type input "12"
click at [758, 336] on button "Next" at bounding box center [763, 335] width 37 height 15
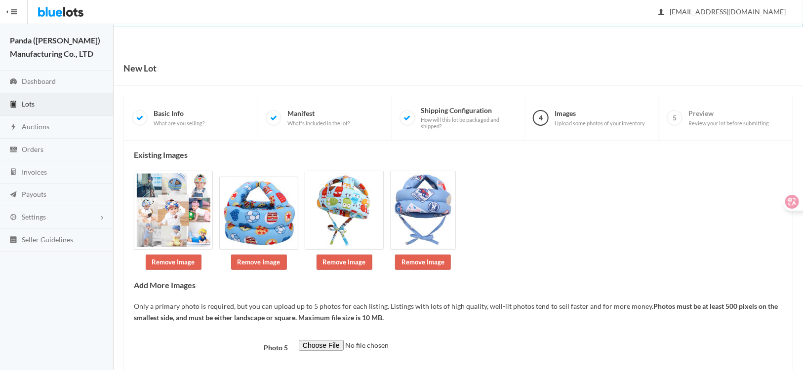
scroll to position [55, 0]
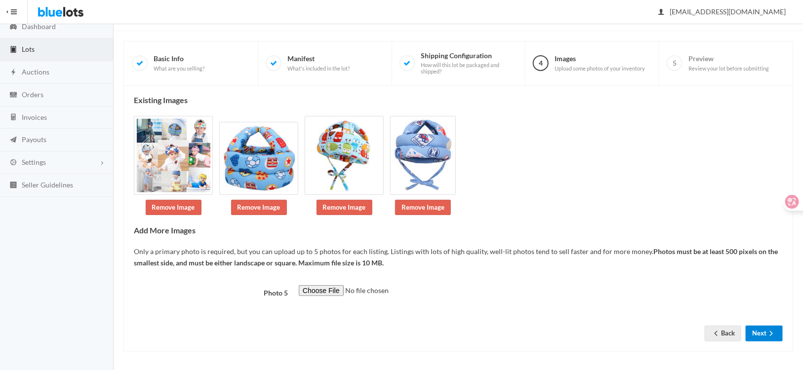
click at [756, 331] on button "Next" at bounding box center [763, 333] width 37 height 15
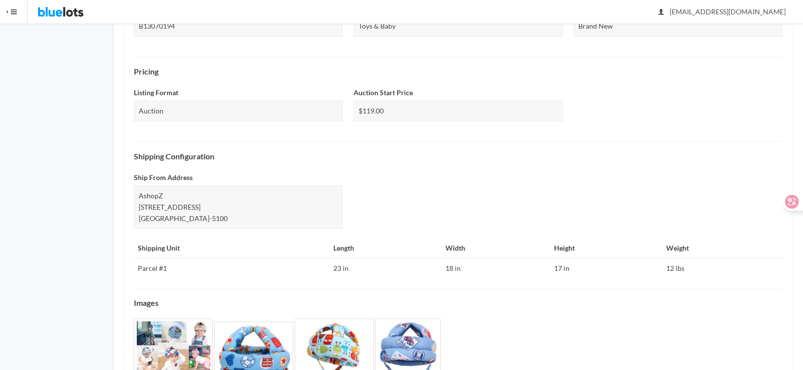
scroll to position [368, 0]
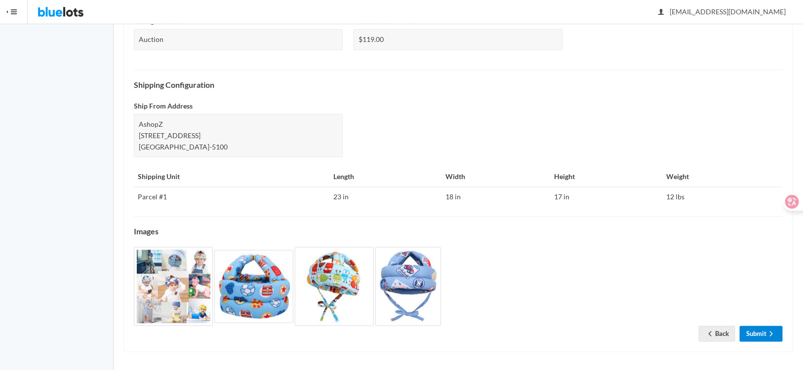
drag, startPoint x: 759, startPoint y: 331, endPoint x: 340, endPoint y: 298, distance: 419.9
click at [759, 330] on link "Submit" at bounding box center [761, 333] width 43 height 15
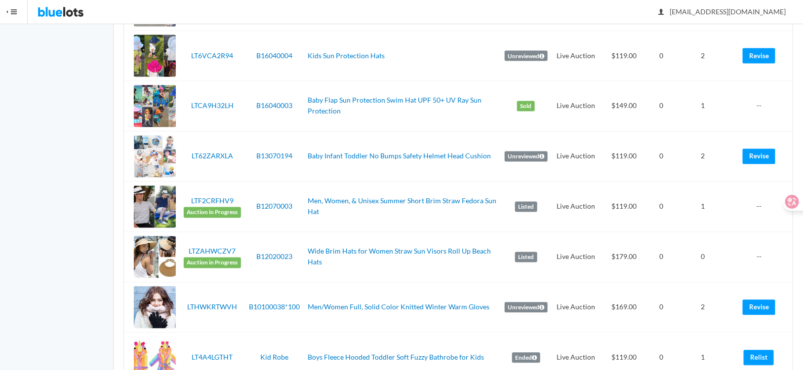
scroll to position [839, 0]
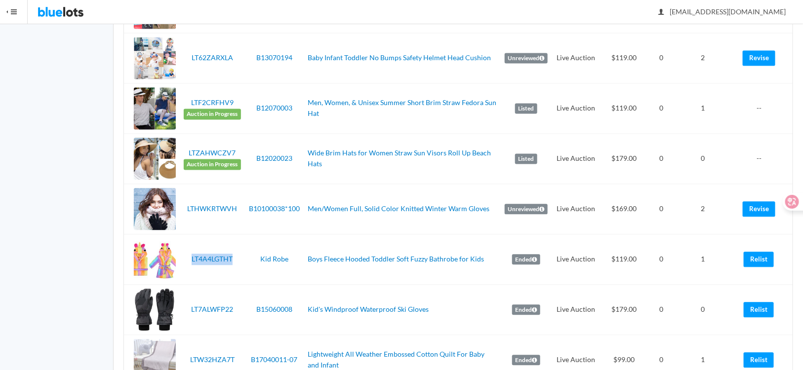
drag, startPoint x: 243, startPoint y: 267, endPoint x: 189, endPoint y: 264, distance: 53.9
click at [189, 264] on td "LT4A4LGTHT" at bounding box center [212, 259] width 65 height 50
copy link "LT4A4LGTHT"
click at [760, 262] on link "Relist" at bounding box center [758, 259] width 30 height 15
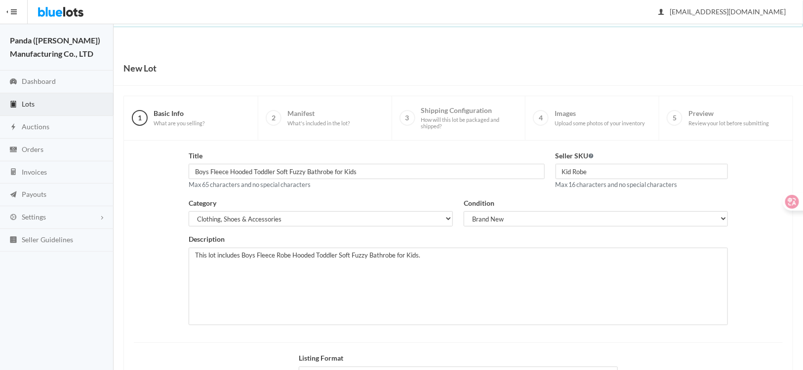
scroll to position [122, 0]
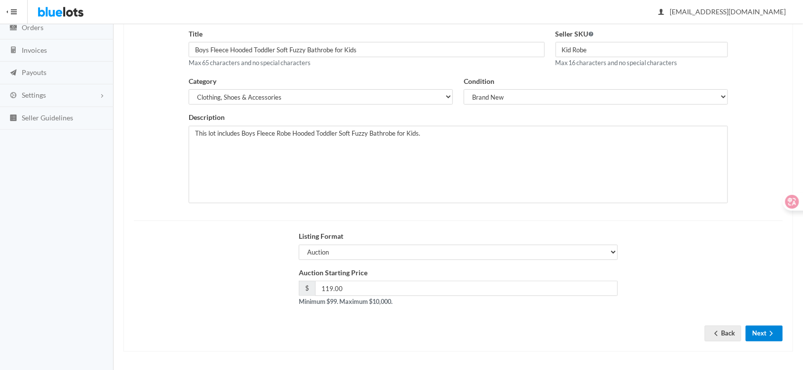
click at [757, 332] on button "Next" at bounding box center [763, 333] width 37 height 15
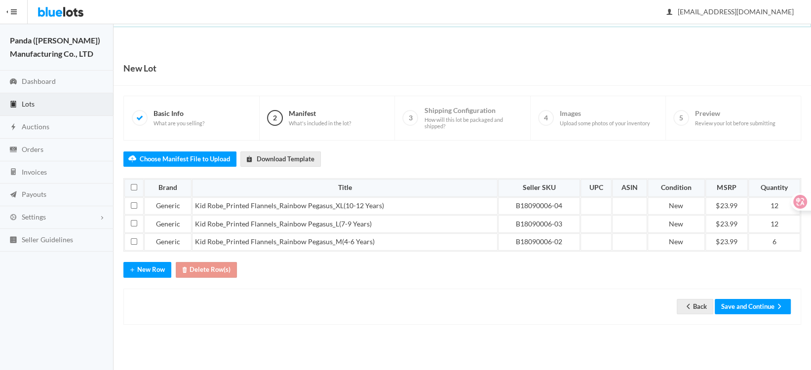
click at [393, 296] on div "Back Save and Continue" at bounding box center [462, 307] width 678 height 36
drag, startPoint x: 766, startPoint y: 207, endPoint x: 777, endPoint y: 205, distance: 10.6
click at [777, 205] on html "Bluelots is for sale. If you are interested in purchasing the business, please …" at bounding box center [405, 185] width 811 height 370
drag, startPoint x: 764, startPoint y: 225, endPoint x: 781, endPoint y: 225, distance: 17.3
click at [781, 225] on td "12" at bounding box center [774, 224] width 52 height 18
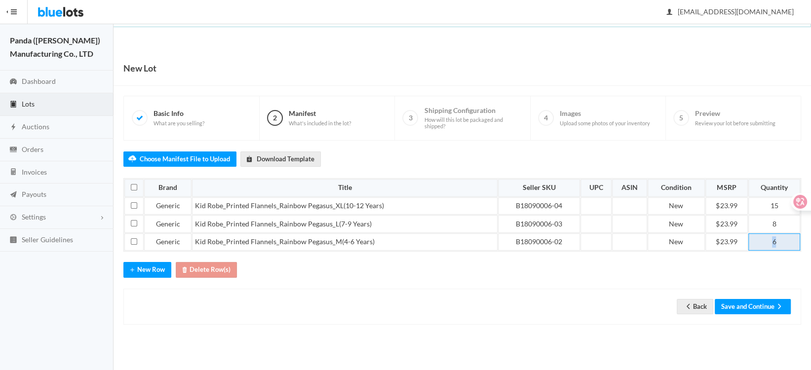
drag, startPoint x: 764, startPoint y: 241, endPoint x: 775, endPoint y: 241, distance: 10.9
click at [775, 241] on td "6" at bounding box center [774, 243] width 52 height 18
drag, startPoint x: 489, startPoint y: 320, endPoint x: 581, endPoint y: 315, distance: 92.4
click at [489, 320] on div "Back Save and Continue" at bounding box center [462, 307] width 678 height 36
click at [732, 302] on button "Save and Continue" at bounding box center [753, 306] width 76 height 15
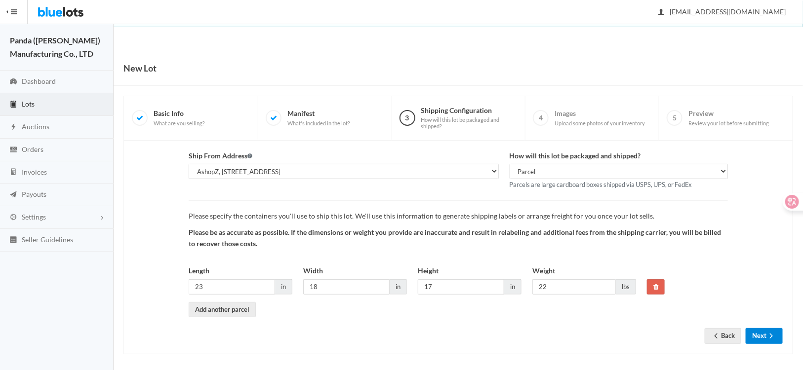
click at [767, 340] on ion-icon "arrow forward" at bounding box center [771, 336] width 10 height 9
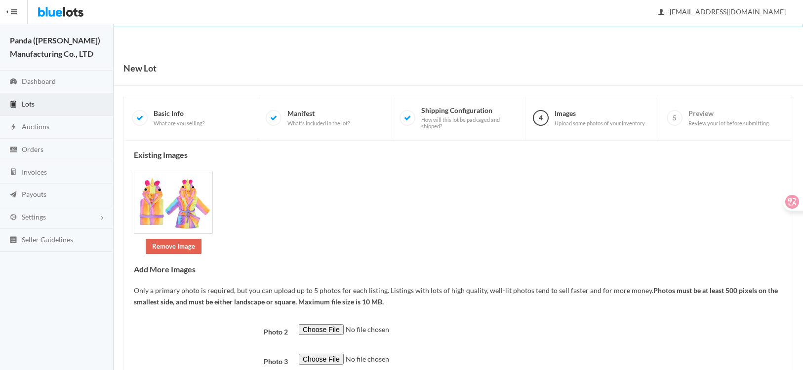
scroll to position [128, 0]
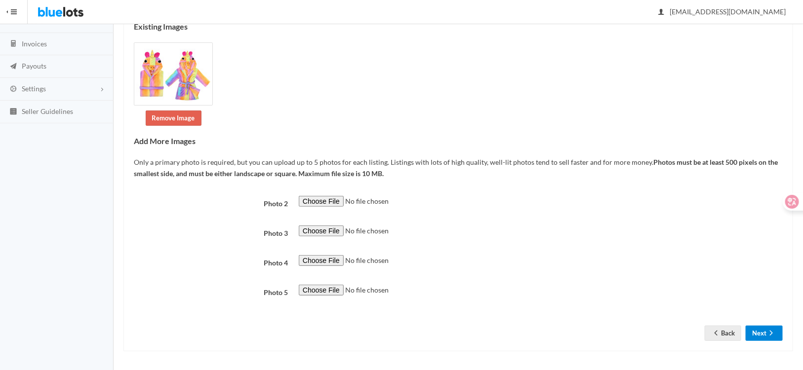
click at [758, 337] on button "Next" at bounding box center [763, 333] width 37 height 15
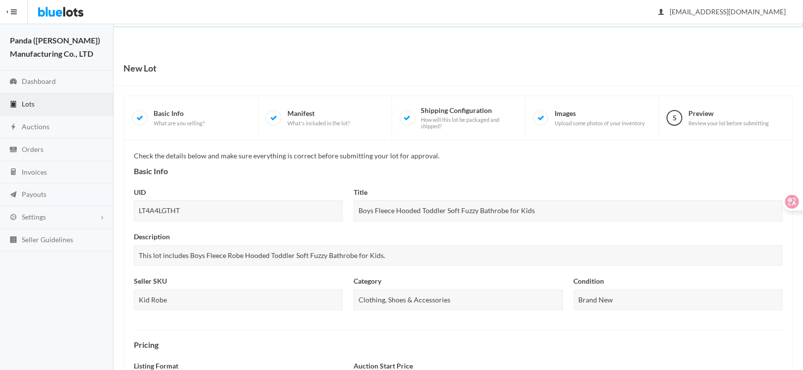
scroll to position [329, 0]
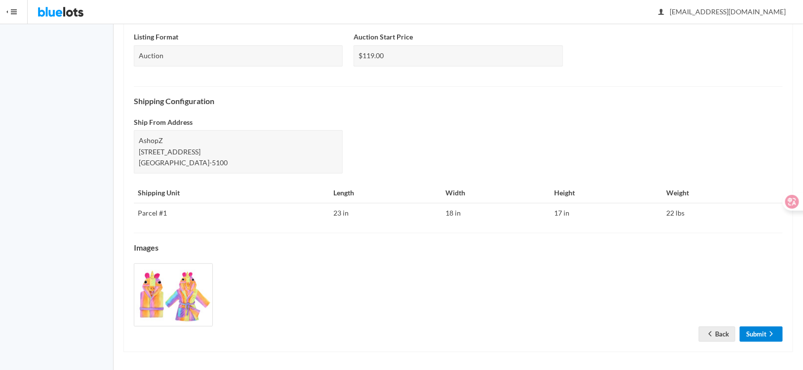
click at [759, 330] on link "Submit" at bounding box center [761, 334] width 43 height 15
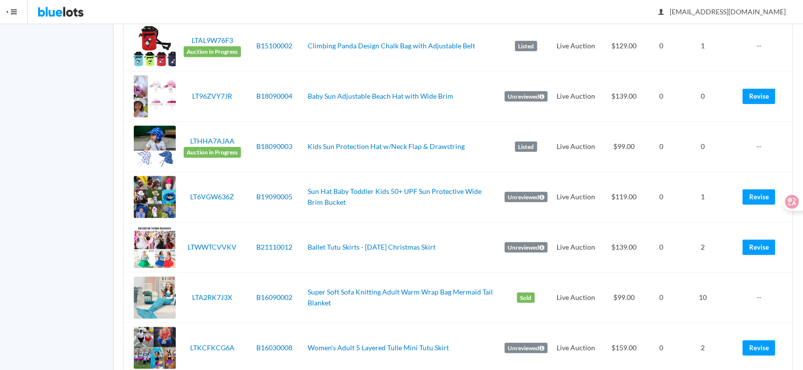
scroll to position [49, 0]
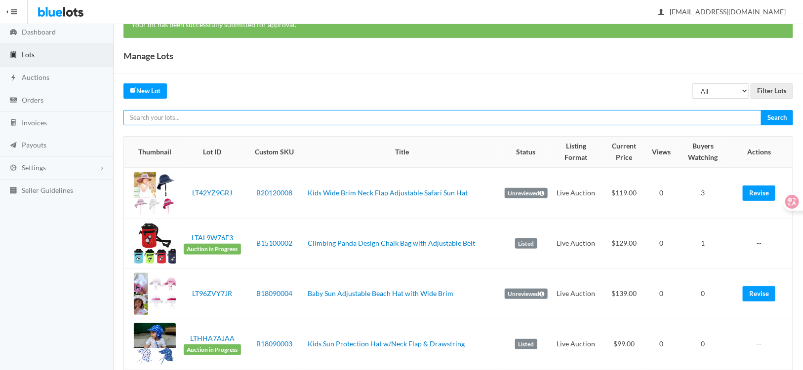
paste input "LT4A4LGTHT"
click at [254, 116] on input "text" at bounding box center [442, 117] width 638 height 15
type input "LT4A4LGTHT"
click at [761, 110] on input "Search" at bounding box center [777, 117] width 32 height 15
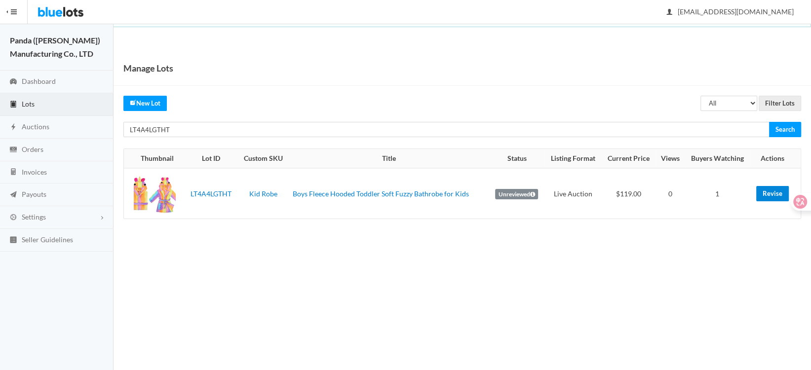
click at [767, 190] on link "Revise" at bounding box center [772, 193] width 33 height 15
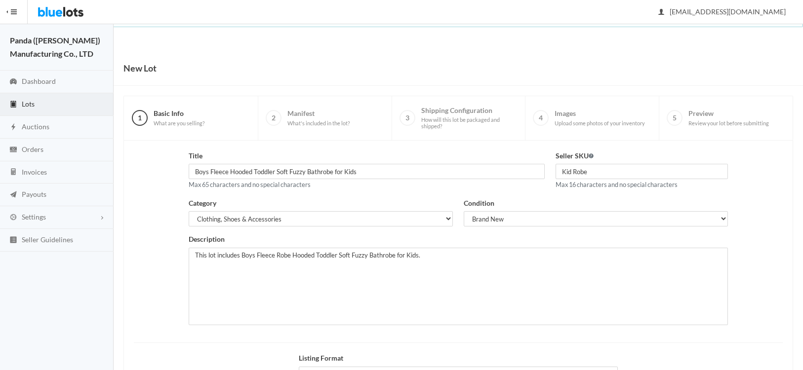
scroll to position [122, 0]
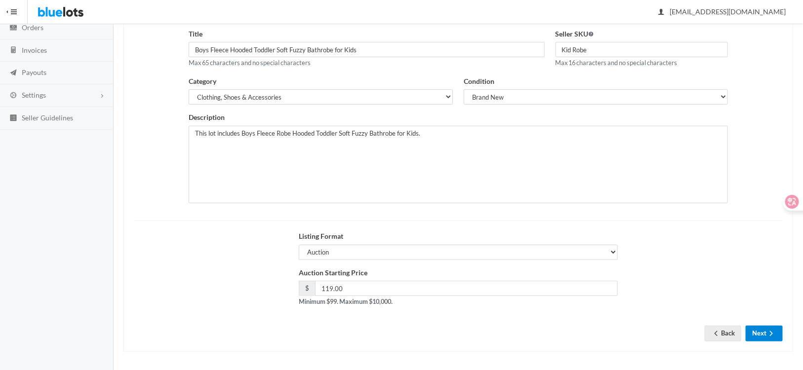
click at [761, 332] on button "Next" at bounding box center [763, 333] width 37 height 15
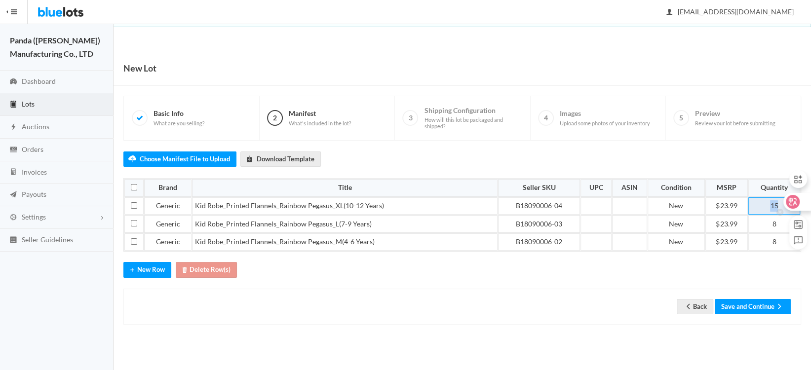
drag, startPoint x: 766, startPoint y: 209, endPoint x: 778, endPoint y: 207, distance: 12.0
click at [778, 207] on html "Bluelots is for sale. If you are interested in purchasing the business, please …" at bounding box center [405, 185] width 811 height 370
drag, startPoint x: 746, startPoint y: 303, endPoint x: 738, endPoint y: 303, distance: 7.9
click at [746, 303] on button "Save and Continue" at bounding box center [753, 306] width 76 height 15
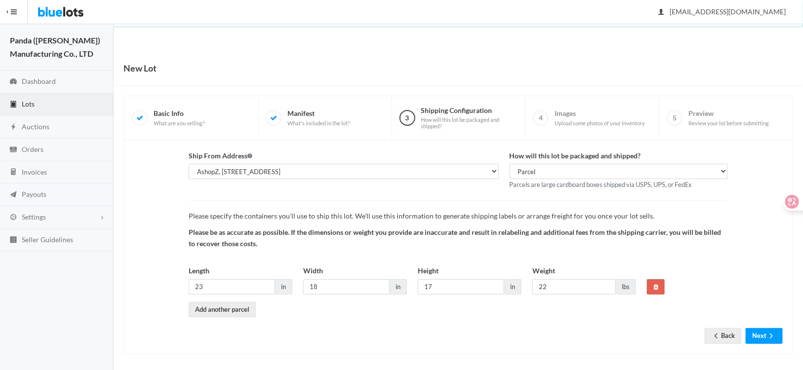
scroll to position [2, 0]
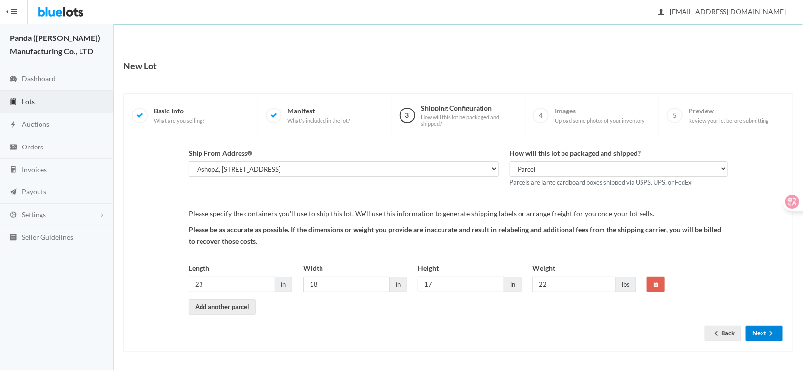
click at [765, 329] on button "Next" at bounding box center [763, 333] width 37 height 15
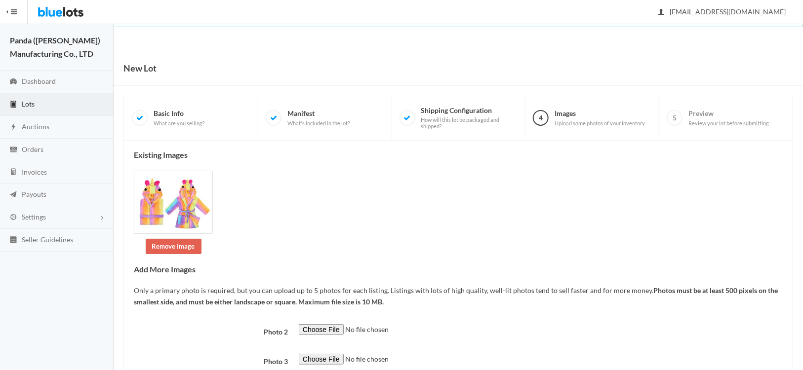
scroll to position [128, 0]
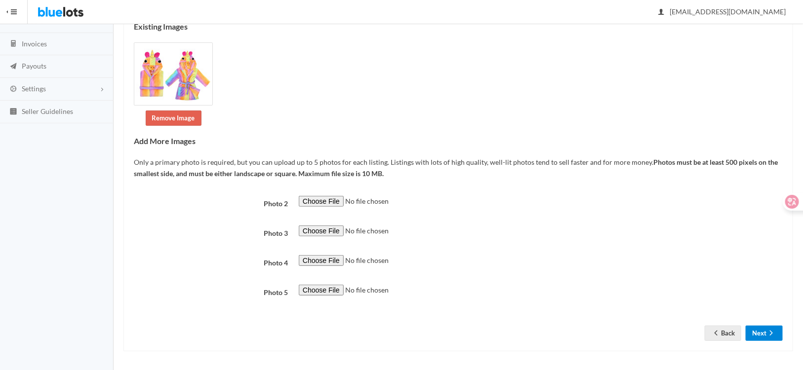
click at [761, 336] on button "Next" at bounding box center [763, 333] width 37 height 15
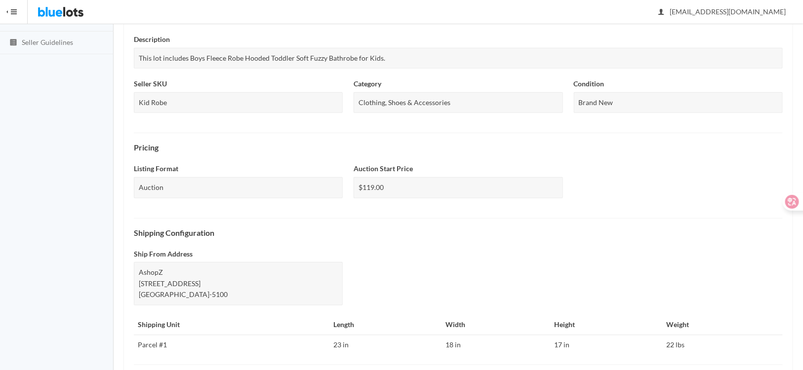
scroll to position [329, 0]
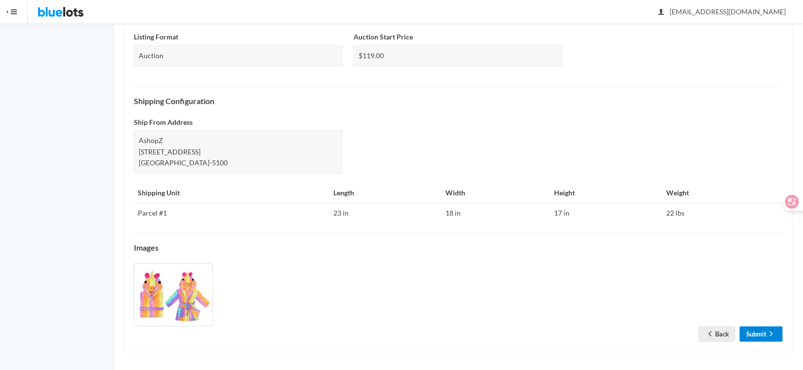
click at [766, 333] on link "Submit" at bounding box center [761, 334] width 43 height 15
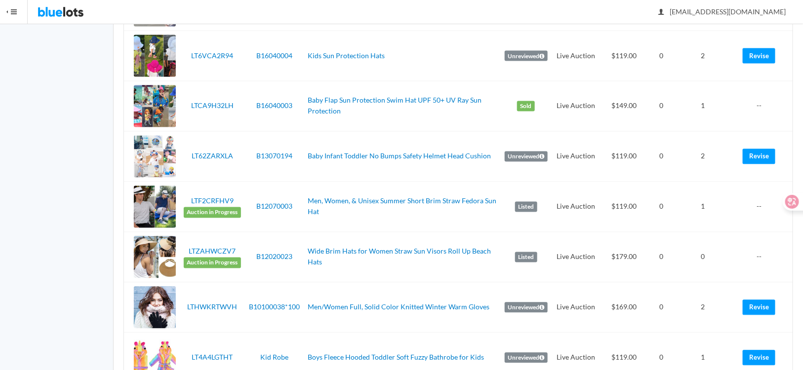
scroll to position [938, 0]
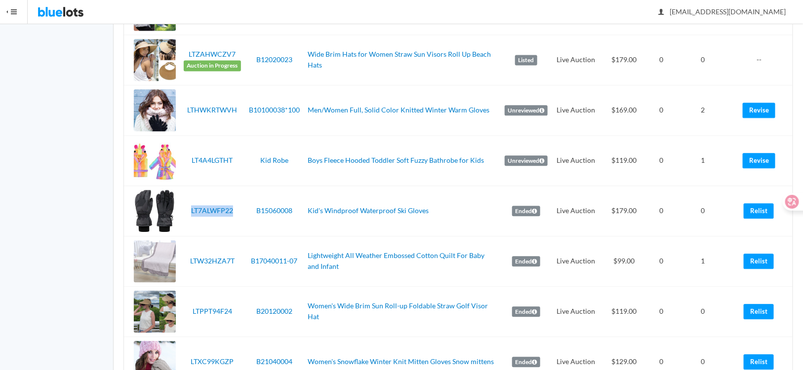
drag, startPoint x: 239, startPoint y: 220, endPoint x: 188, endPoint y: 213, distance: 51.7
click at [188, 213] on td "LT7ALWFP22" at bounding box center [212, 211] width 65 height 50
copy link "LT7ALWFP22"
click at [756, 204] on link "Relist" at bounding box center [758, 210] width 30 height 15
click at [281, 231] on td "B15060008" at bounding box center [274, 211] width 59 height 50
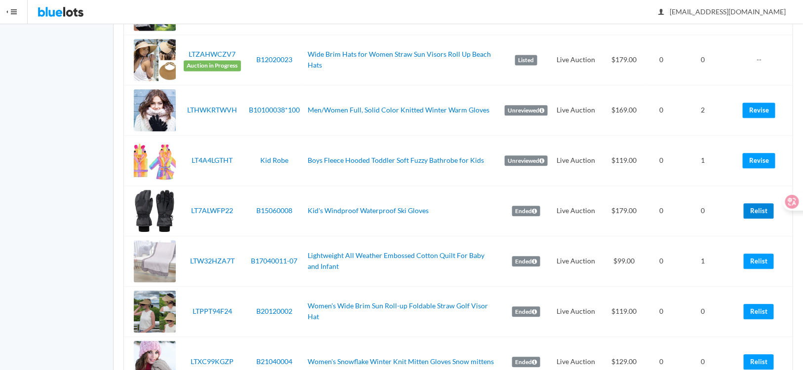
drag, startPoint x: 750, startPoint y: 210, endPoint x: 450, endPoint y: 26, distance: 352.6
click at [750, 210] on link "Relist" at bounding box center [758, 210] width 30 height 15
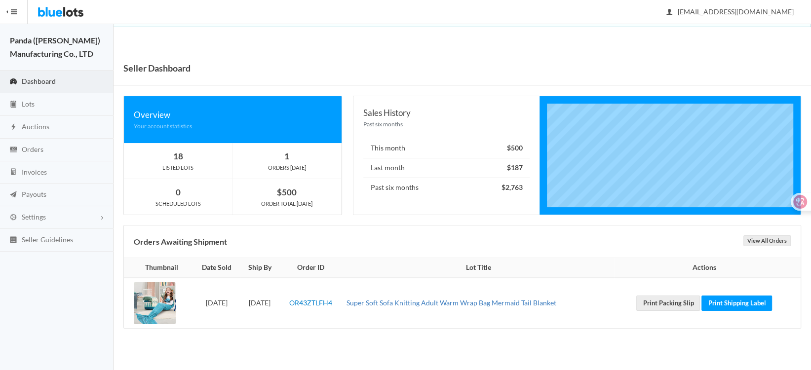
click at [491, 305] on link "Super Soft Sofa Knitting Adult Warm Wrap Bag Mermaid Tail Blanket" at bounding box center [452, 303] width 210 height 8
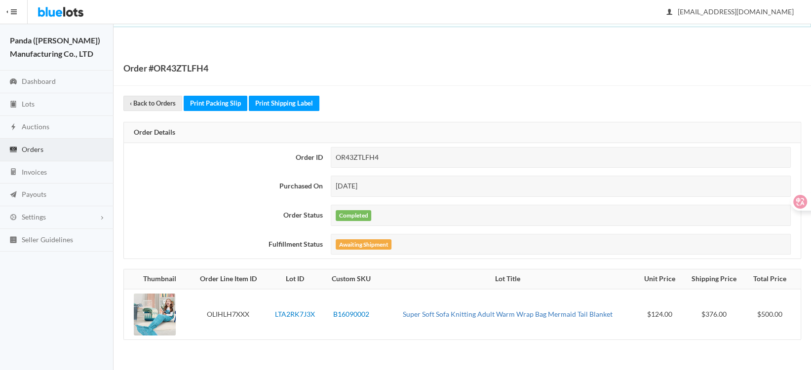
click at [493, 312] on link "Super Soft Sofa Knitting Adult Warm Wrap Bag Mermaid Tail Blanket" at bounding box center [508, 314] width 210 height 8
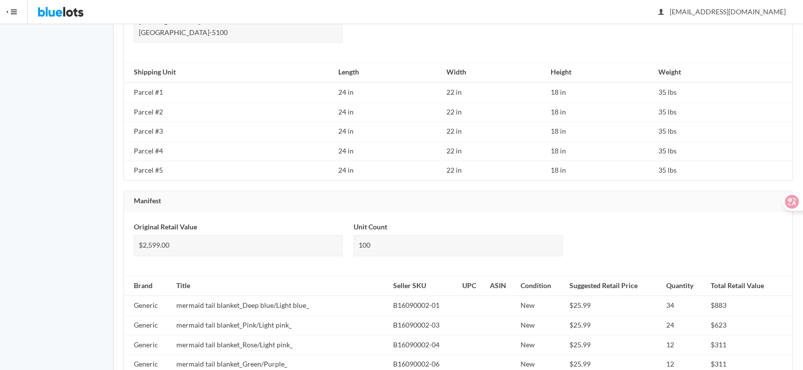
scroll to position [799, 0]
